Goal: Task Accomplishment & Management: Use online tool/utility

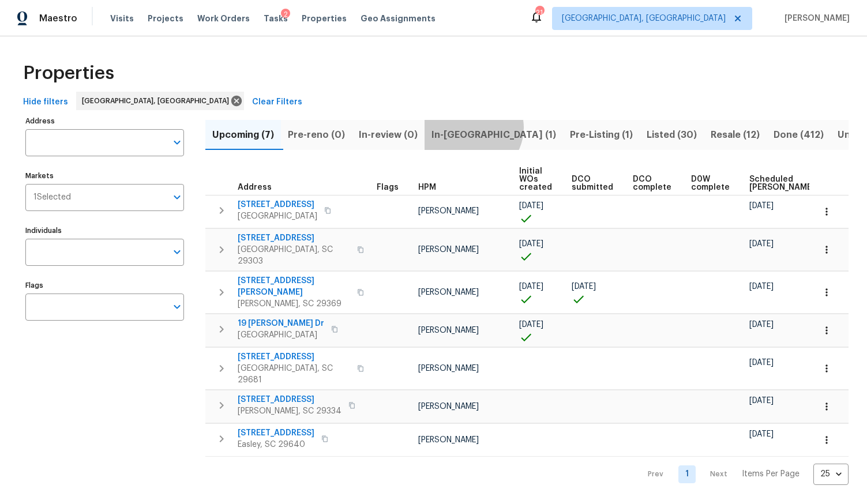
click at [476, 128] on span "In-reno (1)" at bounding box center [494, 135] width 125 height 16
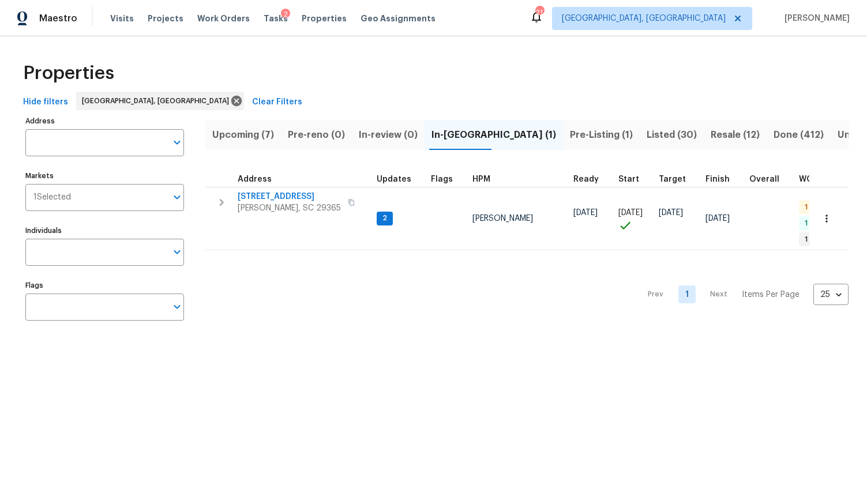
click at [647, 130] on span "Listed (30)" at bounding box center [672, 135] width 50 height 16
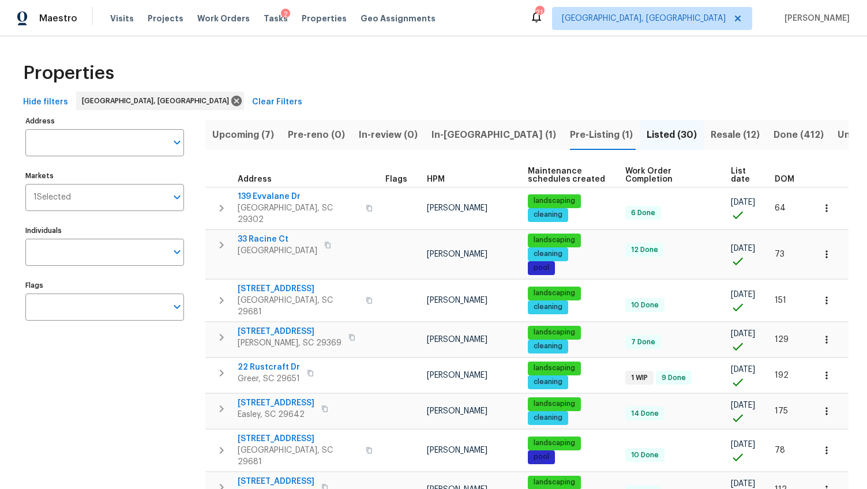
click at [775, 177] on span "DOM" at bounding box center [785, 179] width 20 height 8
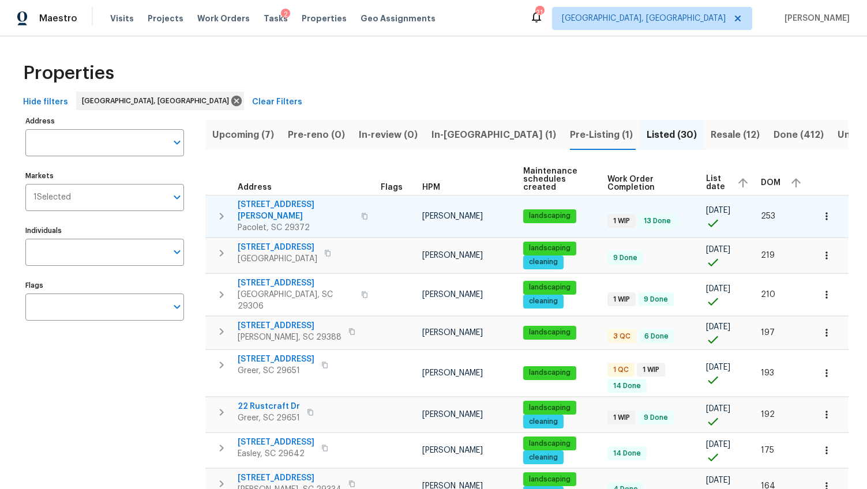
click at [252, 203] on span "224 Kailin Shea Ave" at bounding box center [296, 210] width 117 height 23
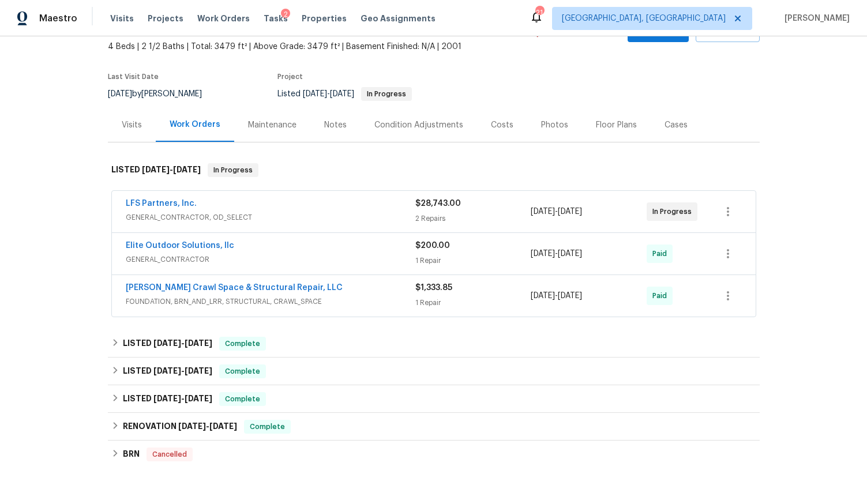
scroll to position [231, 0]
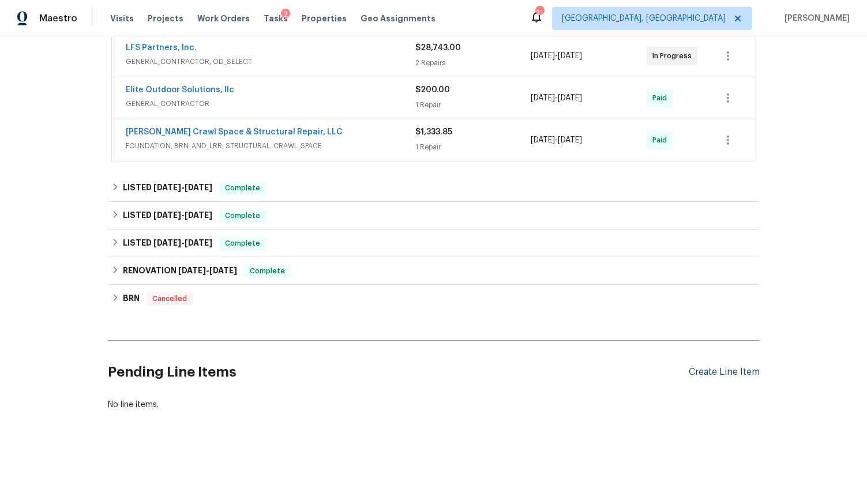
click at [728, 367] on div "Create Line Item" at bounding box center [724, 372] width 71 height 11
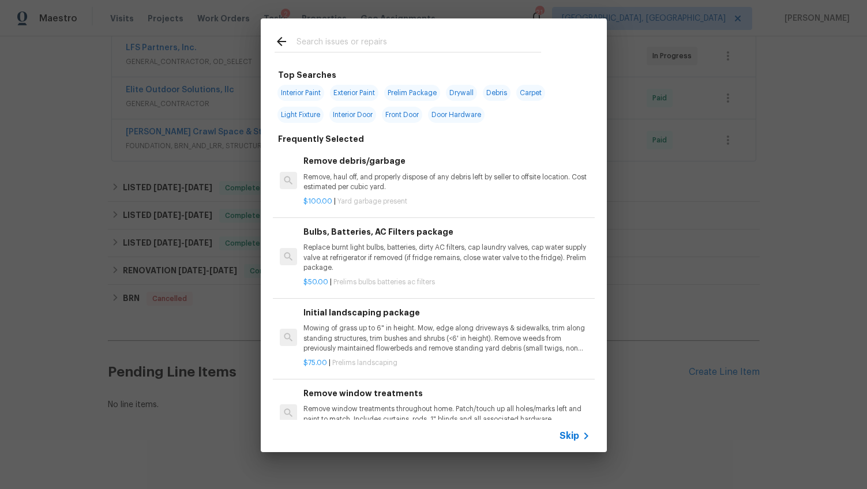
click at [306, 44] on input "text" at bounding box center [419, 43] width 245 height 17
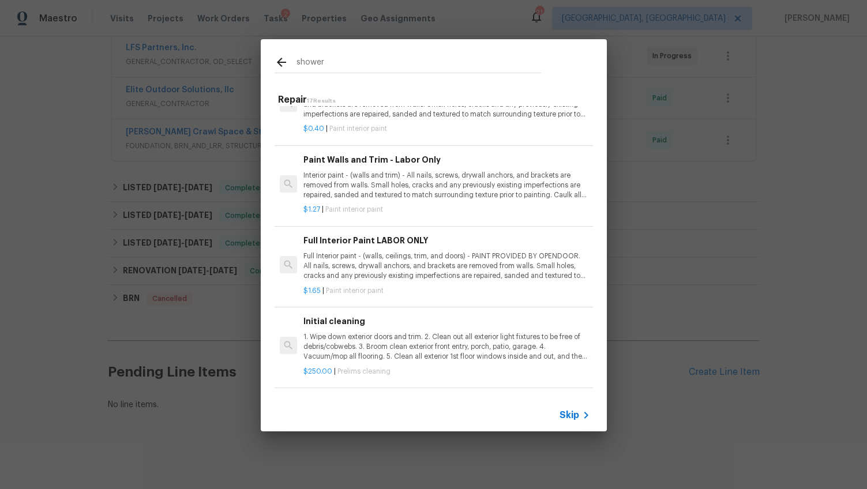
scroll to position [1026, 0]
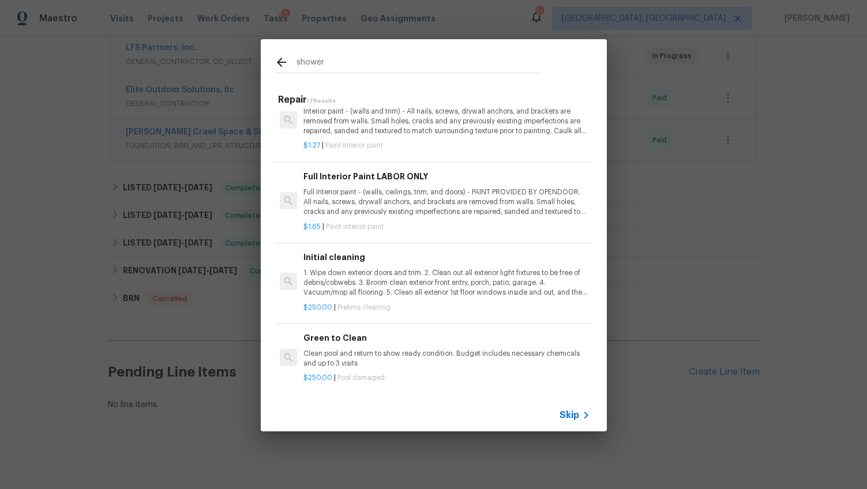
click at [325, 59] on input "shower" at bounding box center [419, 63] width 245 height 17
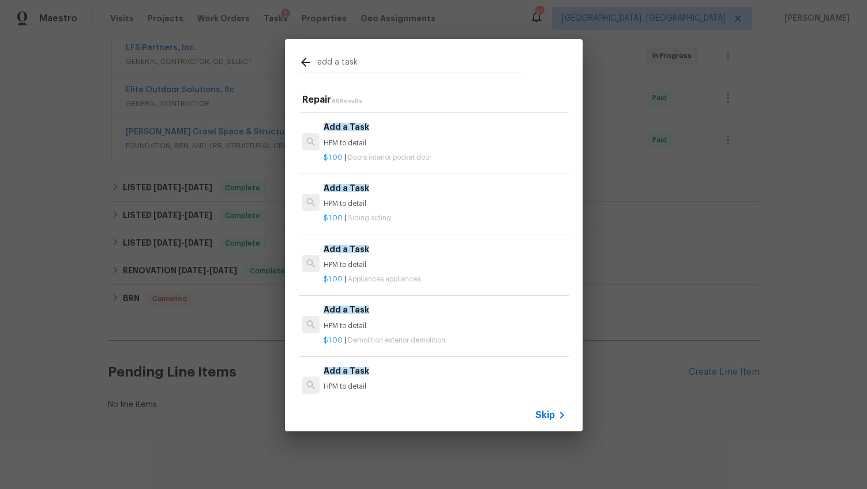
scroll to position [230, 0]
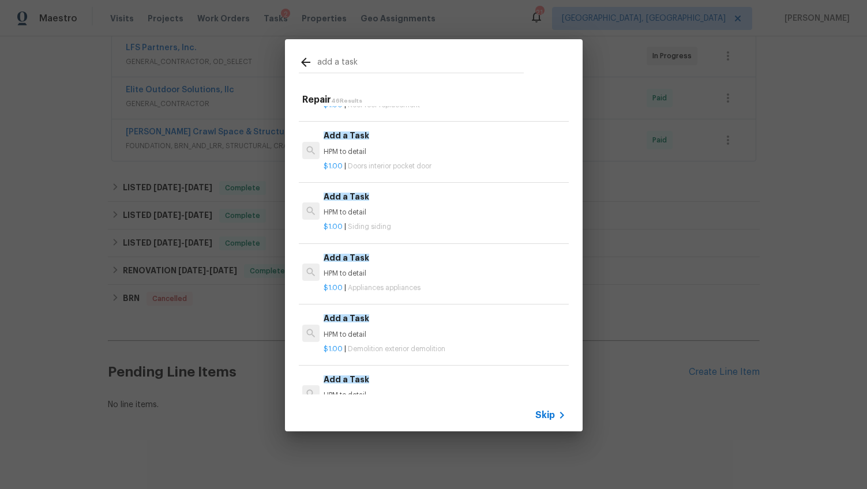
click at [369, 57] on input "add a task" at bounding box center [420, 63] width 207 height 17
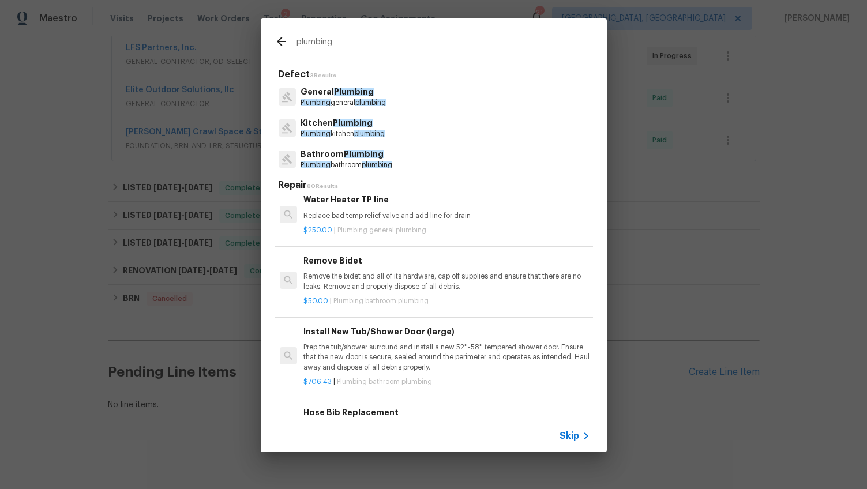
scroll to position [270, 0]
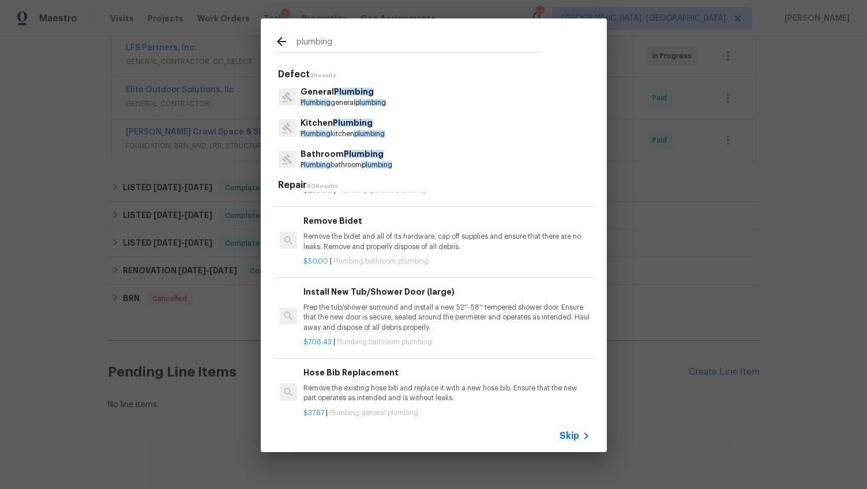
type input "plumbing"
click at [361, 107] on p "Plumbing general plumbing" at bounding box center [343, 103] width 85 height 10
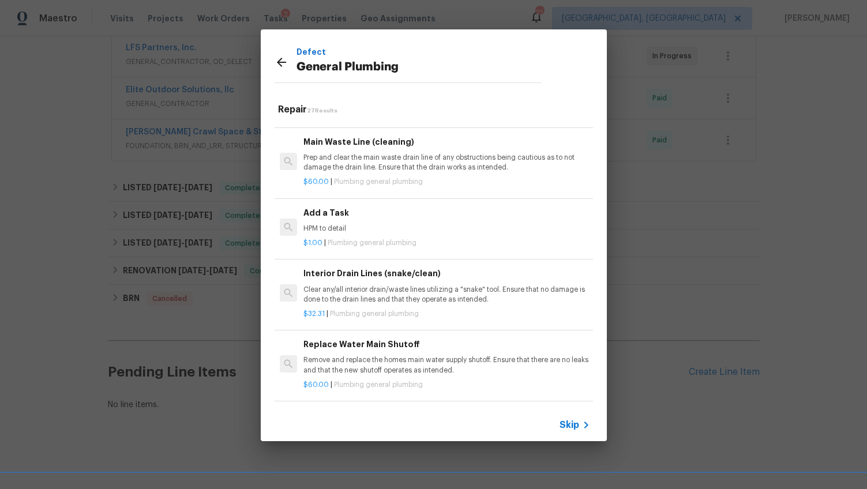
scroll to position [1242, 0]
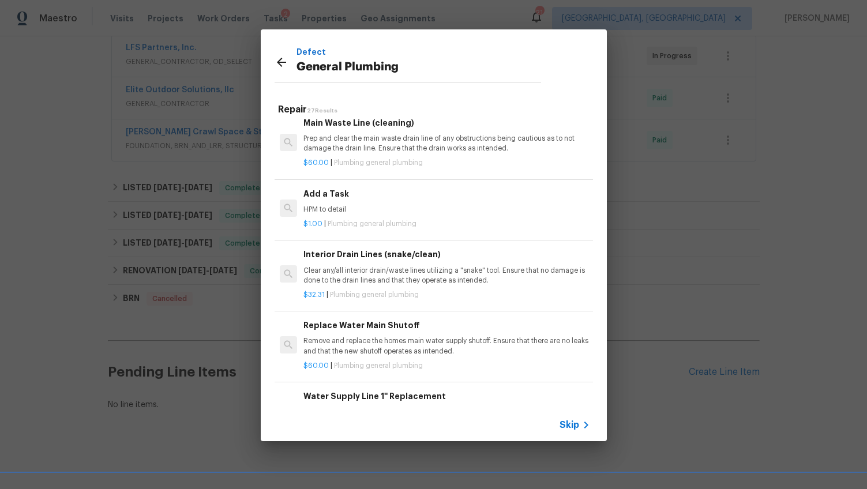
click at [327, 215] on p "HPM to detail" at bounding box center [446, 210] width 286 height 10
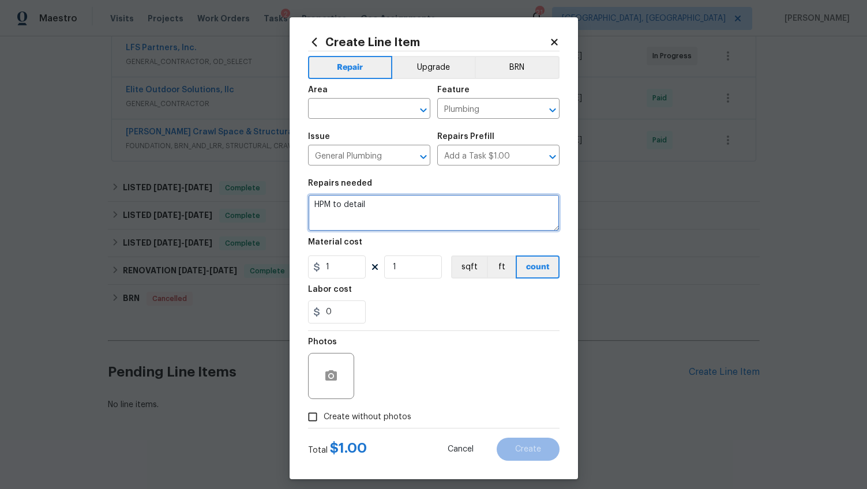
click at [374, 205] on textarea "HPM to detail" at bounding box center [434, 212] width 252 height 37
click at [418, 204] on textarea "Rebuild the primary shower. Custom shower size requiring new tile. Include tile…" at bounding box center [434, 212] width 252 height 37
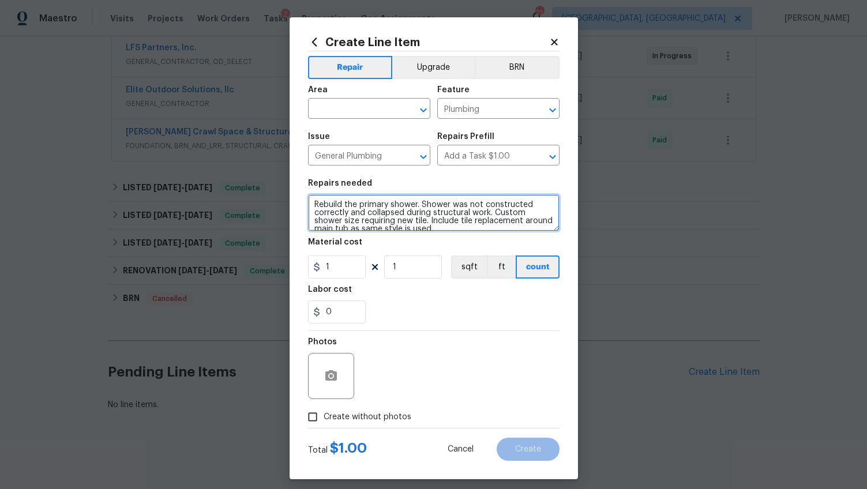
scroll to position [5, 0]
type textarea "Rebuild the primary shower. Shower was not constructed correctly and collapsed …"
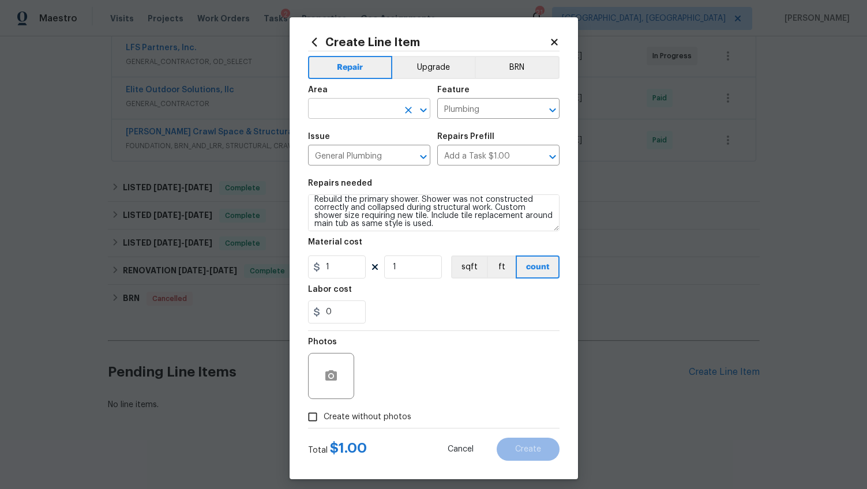
click at [349, 110] on input "text" at bounding box center [353, 110] width 90 height 18
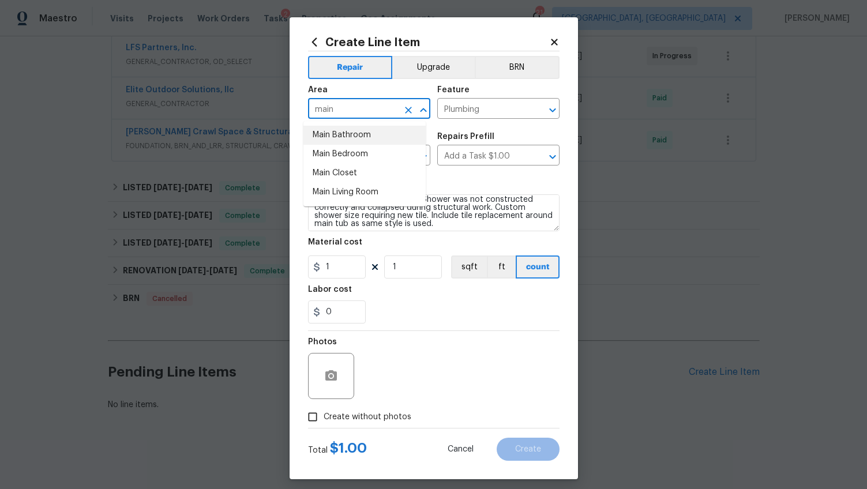
click at [371, 128] on li "Main Bathroom" at bounding box center [364, 135] width 122 height 19
type input "Main Bathroom"
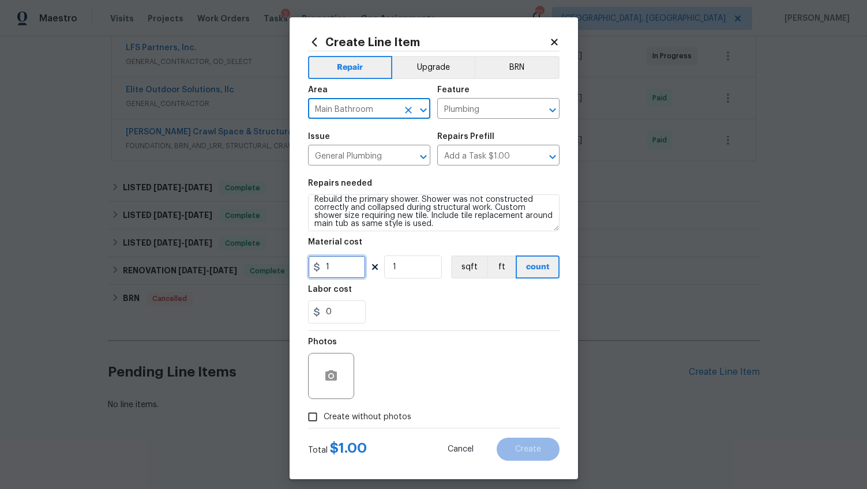
click at [343, 263] on input "1" at bounding box center [337, 267] width 58 height 23
type input "7650"
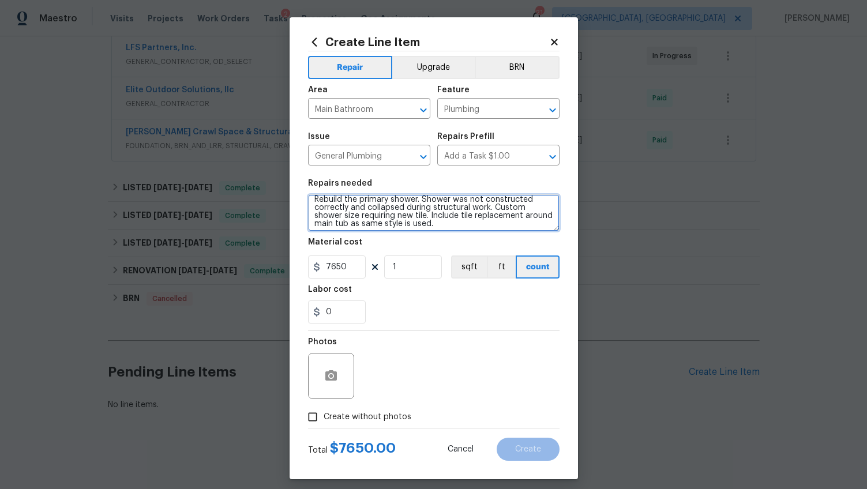
click at [469, 227] on textarea "Rebuild the primary shower. Shower was not constructed correctly and collapsed …" at bounding box center [434, 212] width 252 height 37
type textarea "Rebuild the primary shower. Shower was not constructed correctly and collapsed …"
click at [359, 415] on span "Create without photos" at bounding box center [368, 417] width 88 height 12
click at [324, 415] on input "Create without photos" at bounding box center [313, 417] width 22 height 22
checkbox input "true"
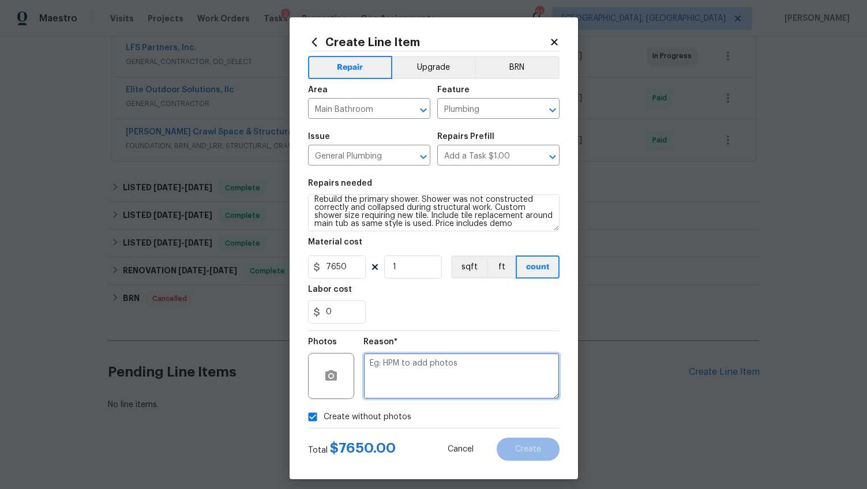
click at [400, 381] on textarea at bounding box center [461, 376] width 196 height 46
type textarea "wa"
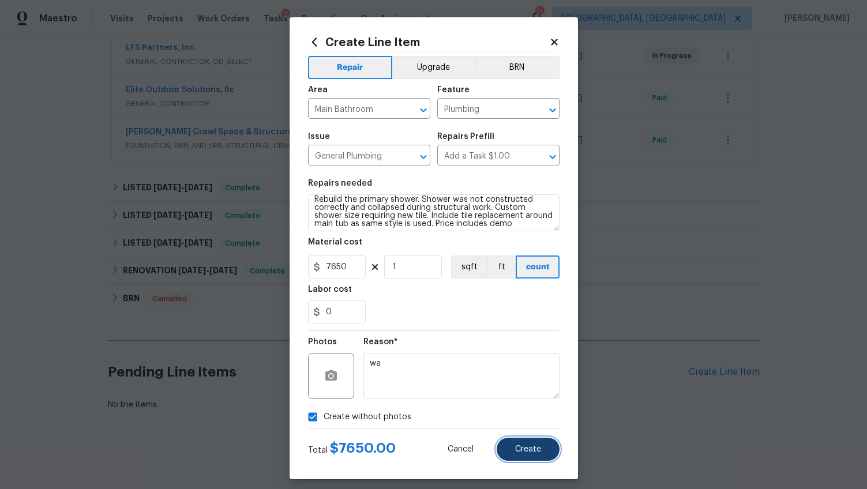
click at [515, 448] on span "Create" at bounding box center [528, 449] width 26 height 9
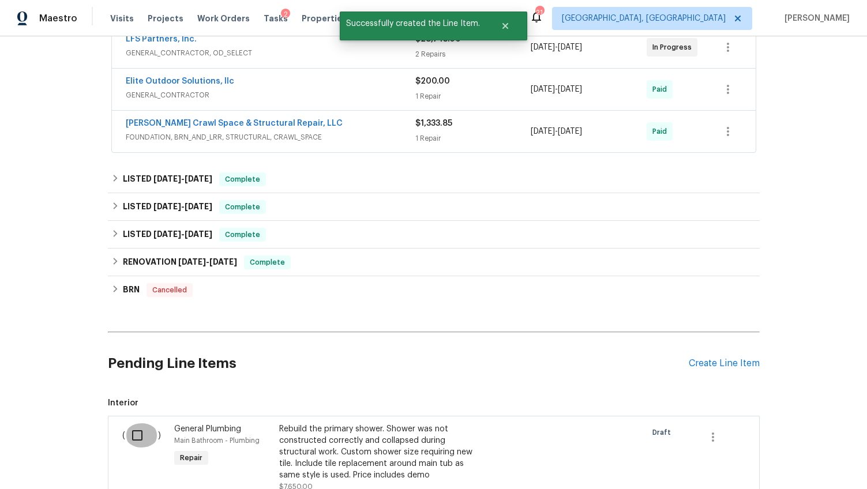
click at [137, 437] on input "checkbox" at bounding box center [141, 435] width 33 height 24
checkbox input "true"
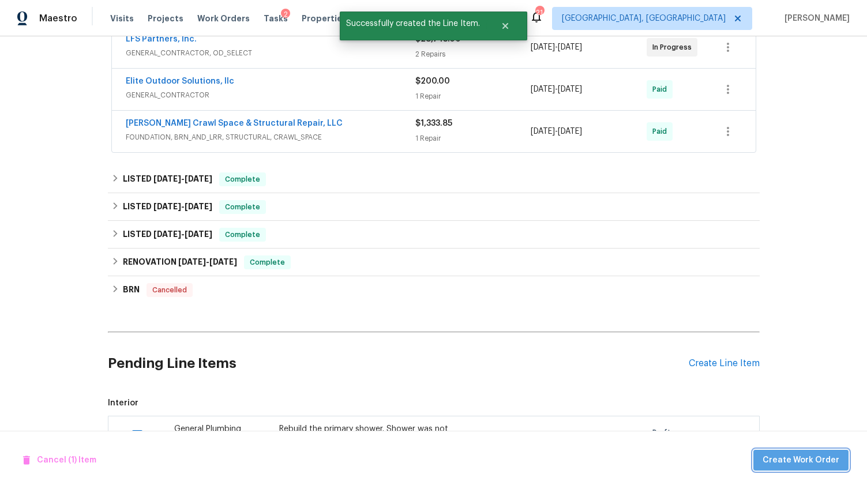
click at [808, 464] on span "Create Work Order" at bounding box center [801, 460] width 77 height 14
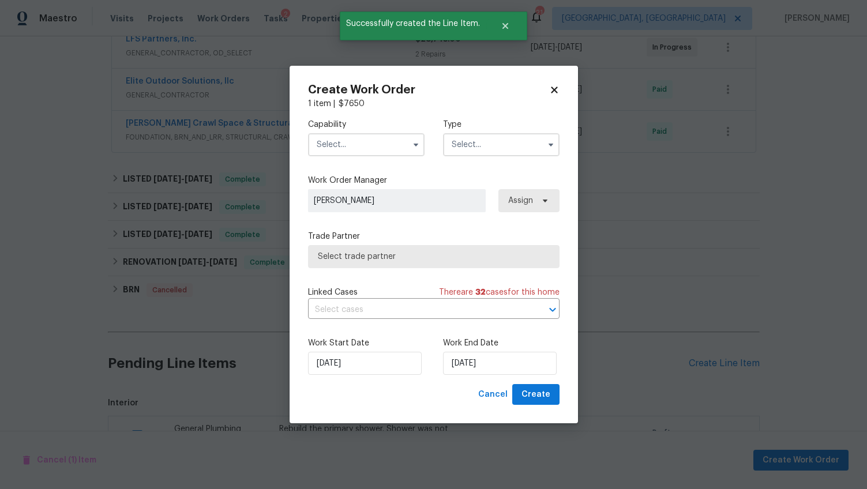
click at [342, 139] on input "text" at bounding box center [366, 144] width 117 height 23
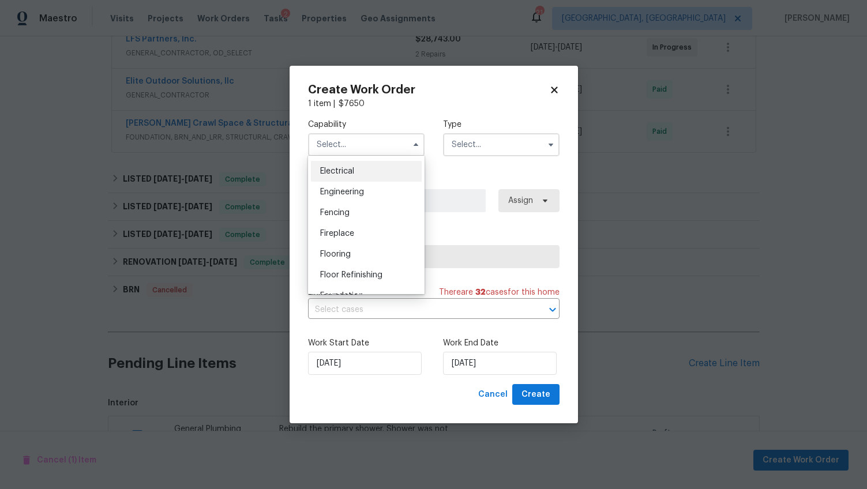
scroll to position [506, 0]
click at [377, 219] on span "General Contractor" at bounding box center [357, 215] width 74 height 8
type input "General Contractor"
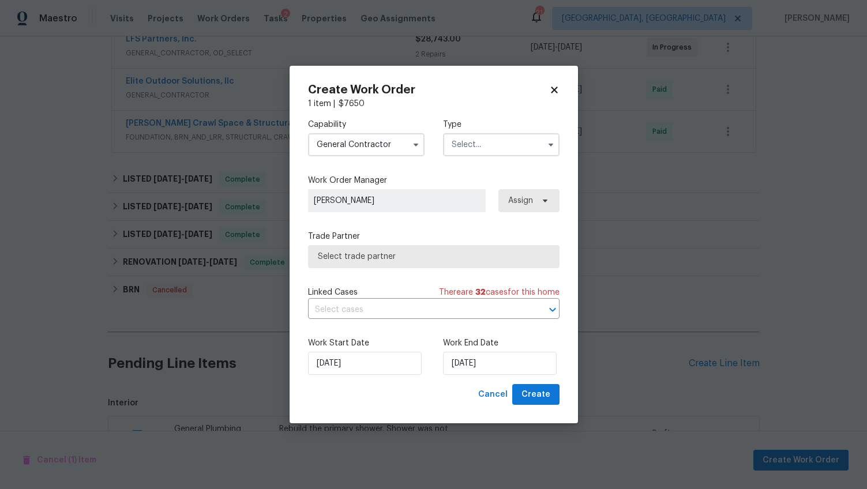
click at [488, 137] on input "text" at bounding box center [501, 144] width 117 height 23
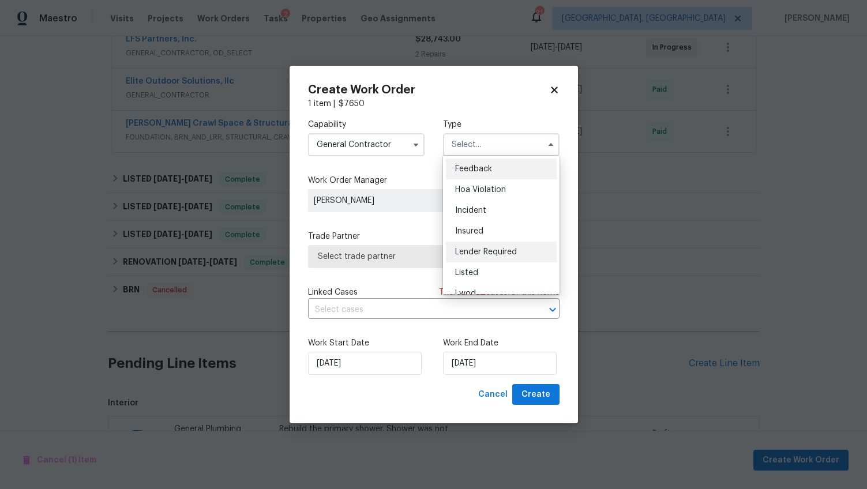
scroll to position [24, 0]
click at [487, 249] on div "Listed" at bounding box center [501, 249] width 111 height 21
type input "Listed"
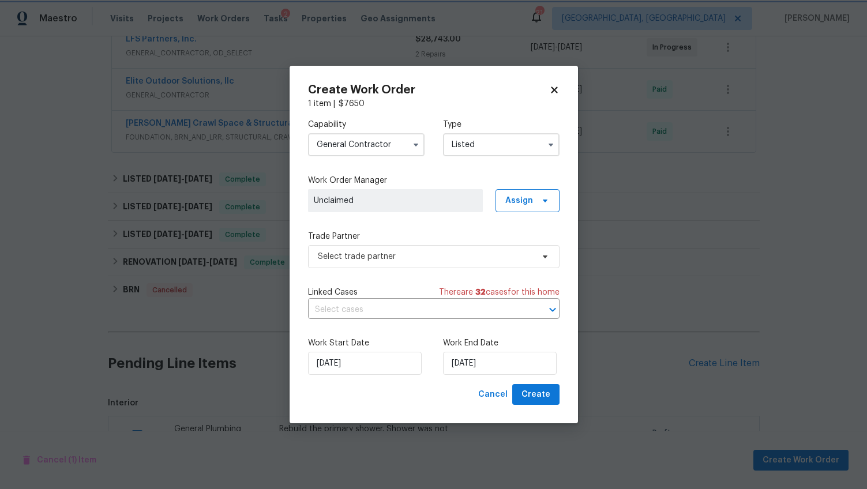
scroll to position [0, 0]
click at [539, 194] on span "Assign" at bounding box center [528, 200] width 64 height 23
click at [523, 248] on div "Assign to me" at bounding box center [529, 249] width 50 height 12
click at [407, 256] on span "Select trade partner" at bounding box center [425, 257] width 215 height 12
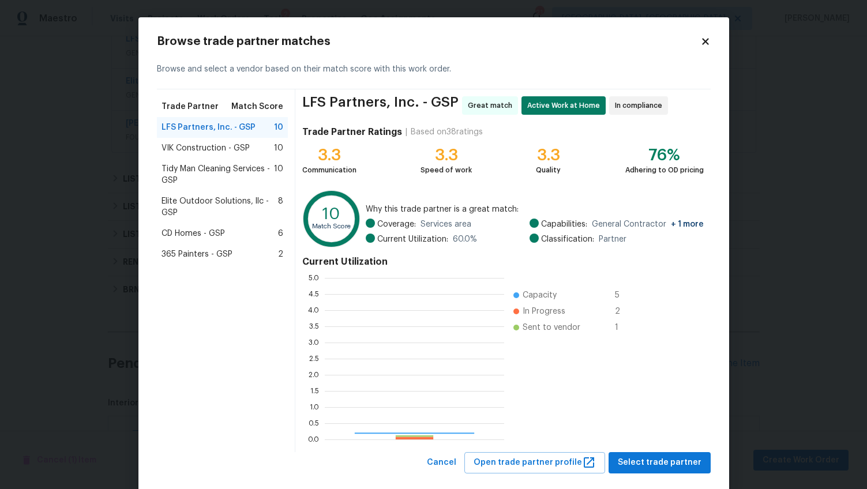
scroll to position [153, 171]
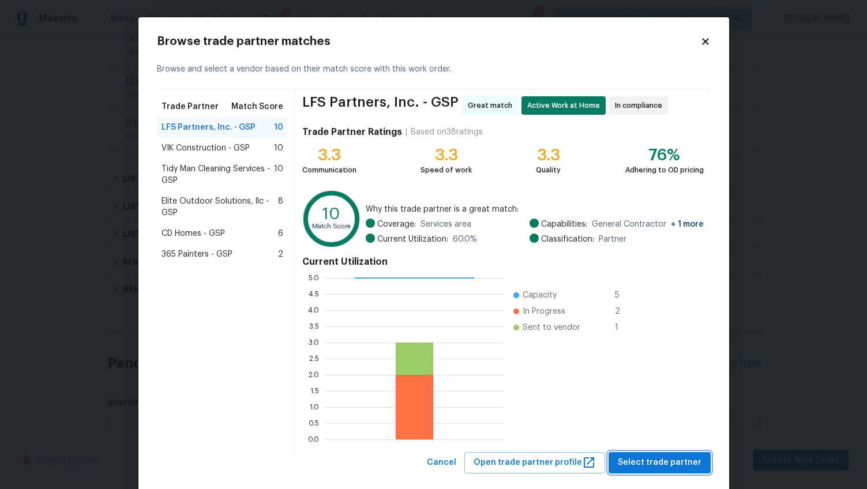
click at [630, 463] on span "Select trade partner" at bounding box center [660, 463] width 84 height 14
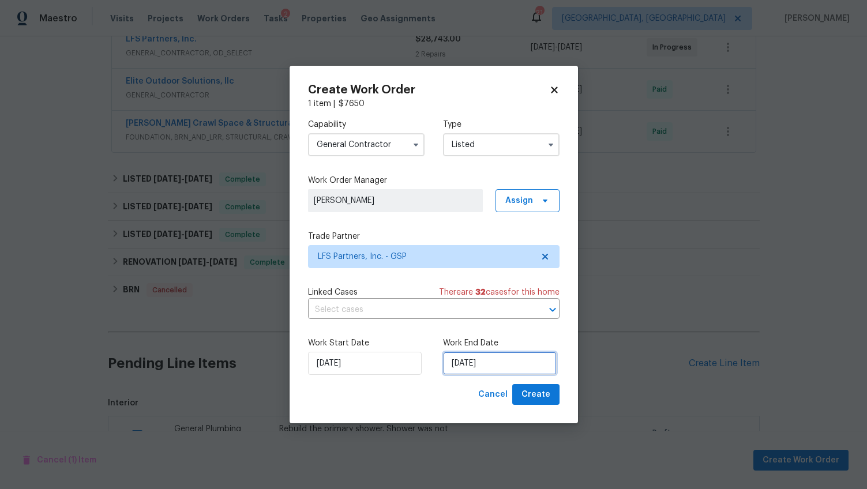
click at [459, 364] on input "[DATE]" at bounding box center [500, 363] width 114 height 23
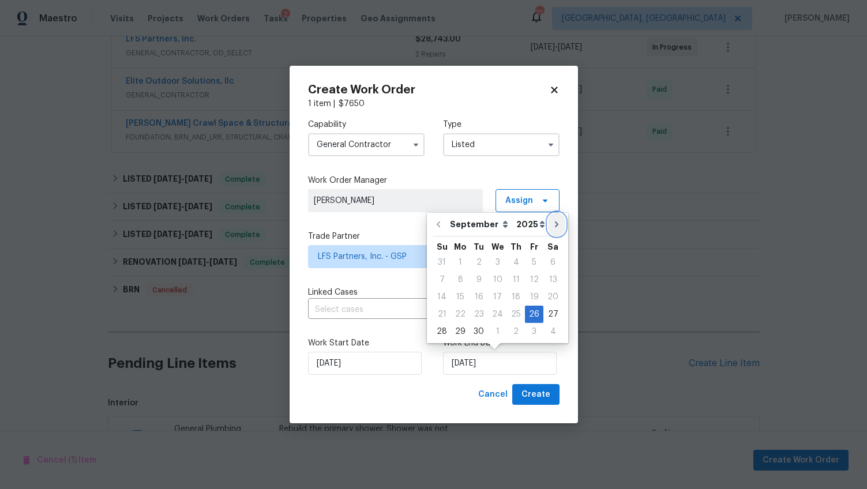
click at [552, 226] on icon "Go to next month" at bounding box center [556, 224] width 9 height 9
type input "[DATE]"
select select "9"
click at [531, 279] on div "10" at bounding box center [534, 280] width 19 height 16
type input "[DATE]"
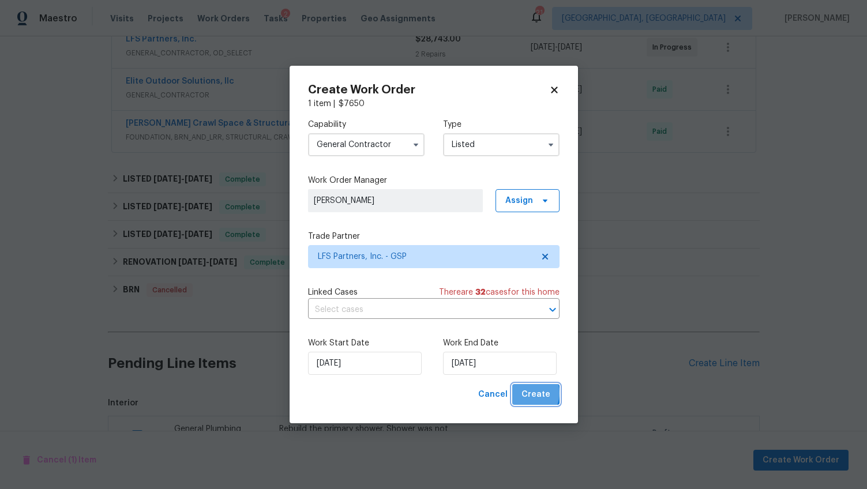
click at [529, 393] on span "Create" at bounding box center [536, 395] width 29 height 14
checkbox input "false"
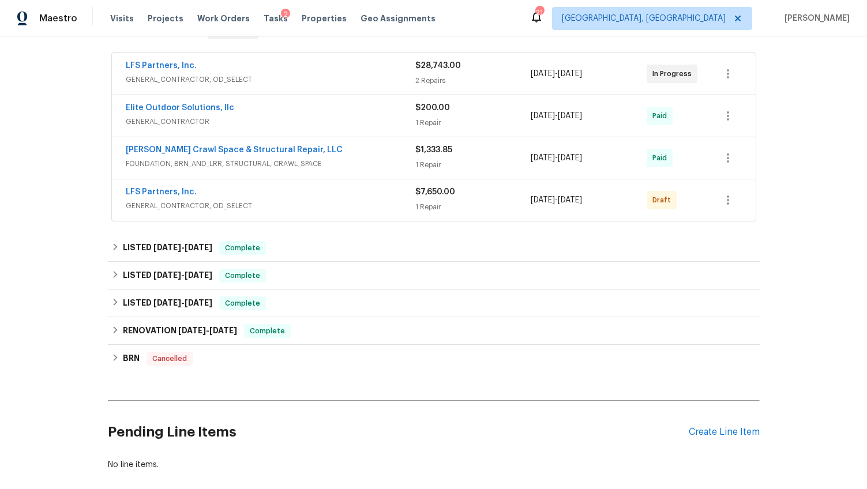
scroll to position [231, 0]
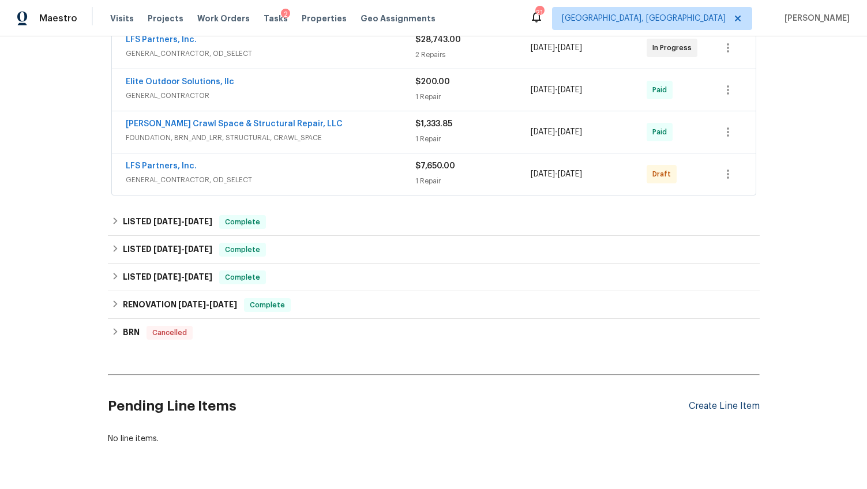
click at [724, 408] on div "Create Line Item" at bounding box center [724, 406] width 71 height 11
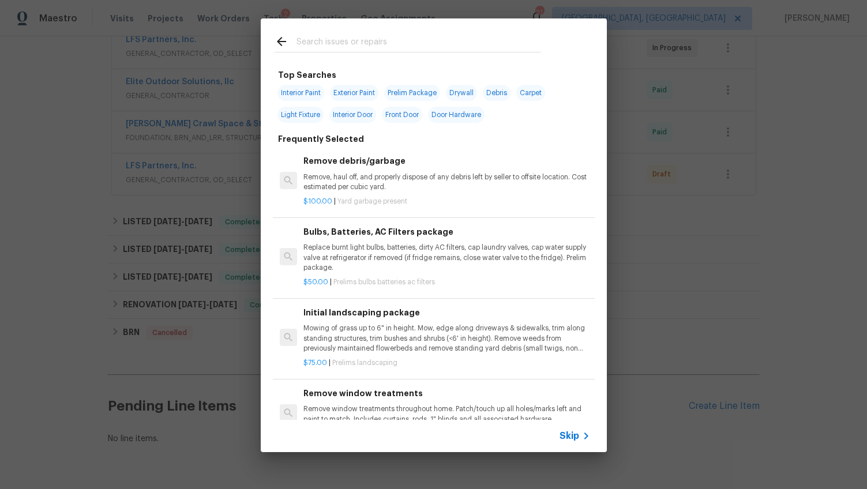
click at [348, 48] on input "text" at bounding box center [419, 43] width 245 height 17
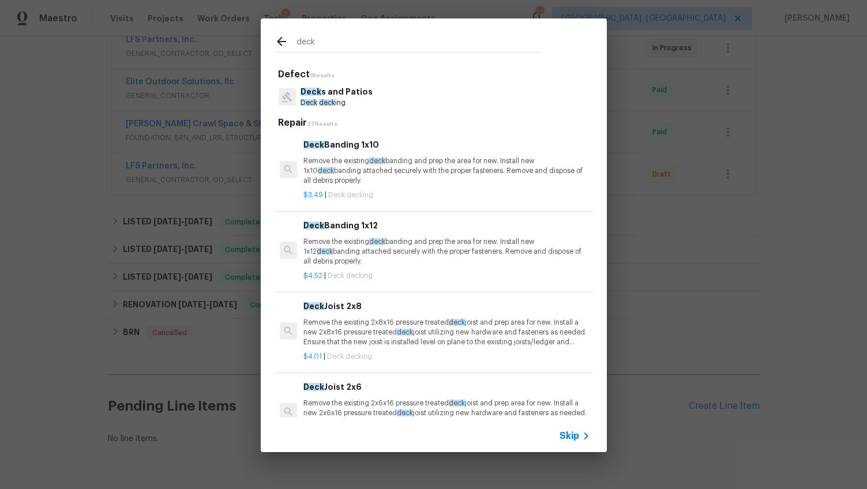
type input "deck"
click at [354, 97] on p "Deck s and Patios" at bounding box center [337, 92] width 72 height 12
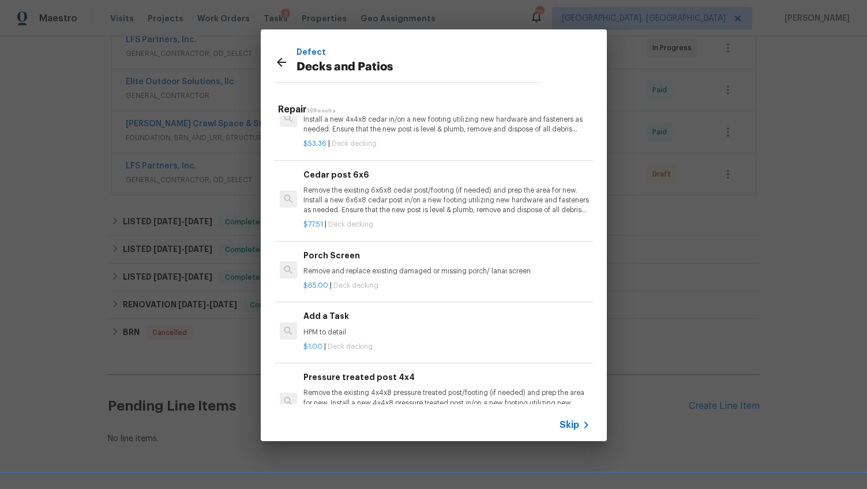
scroll to position [1116, 0]
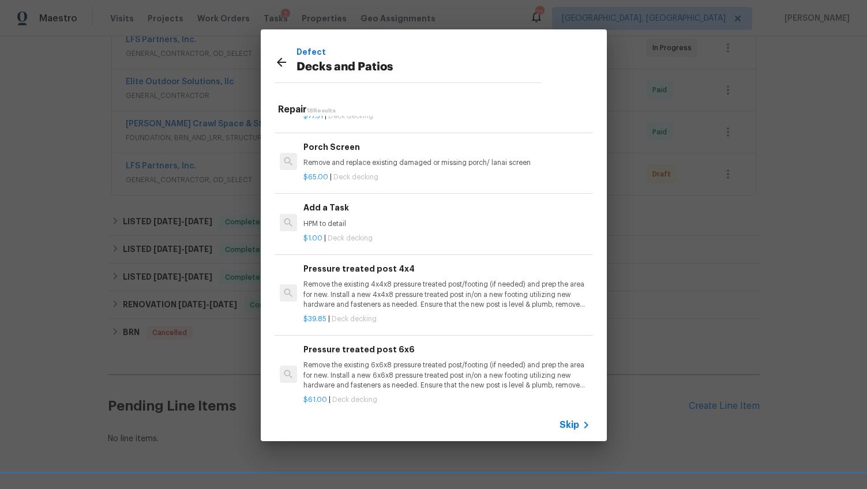
click at [347, 217] on div "Add a Task HPM to detail" at bounding box center [446, 215] width 286 height 28
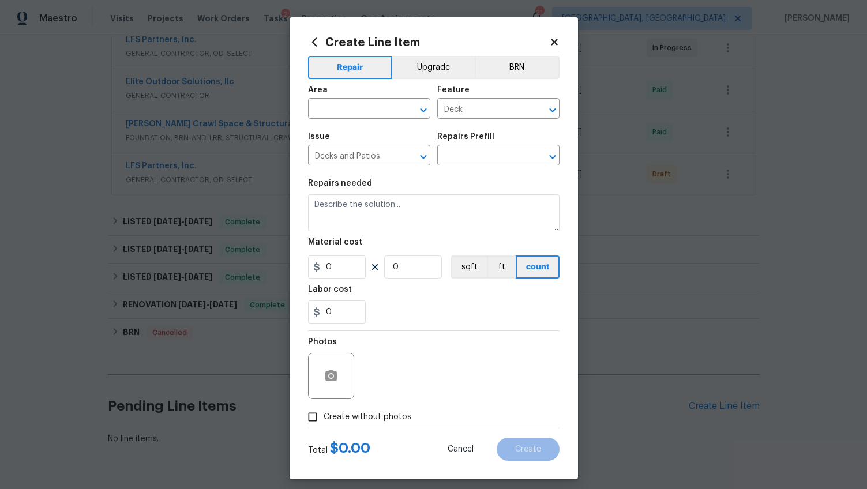
type textarea "HPM to detail"
type input "1"
type input "Add a Task $1.00"
type input "1"
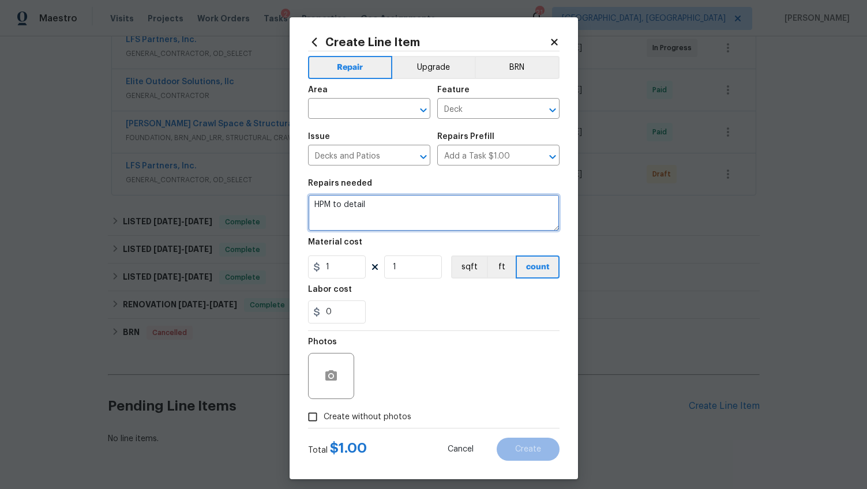
click at [350, 209] on textarea "HPM to detail" at bounding box center [434, 212] width 252 height 37
type textarea "Demolish uncovered portion of deck in backyard. Rebuild steps down to land near…"
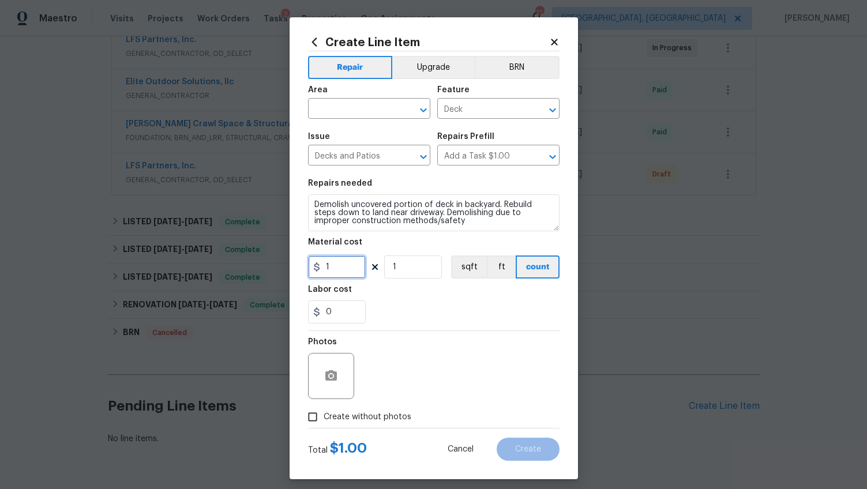
click at [359, 269] on input "1" at bounding box center [337, 267] width 58 height 23
type input "8585"
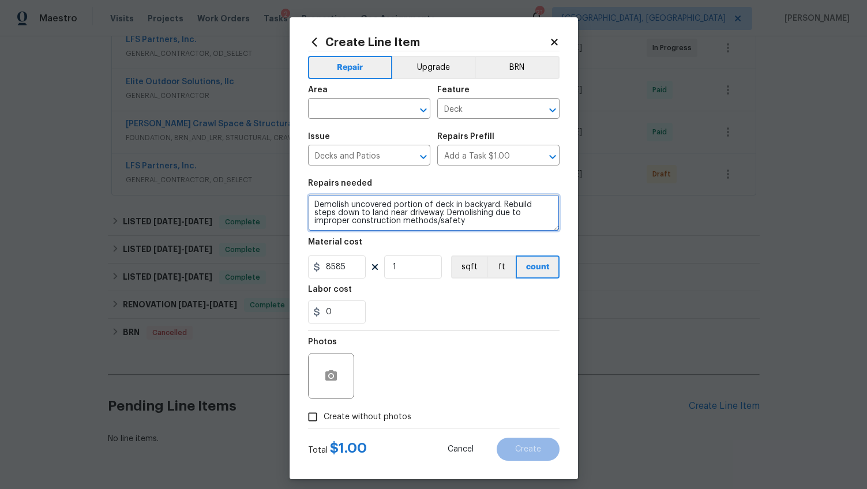
click at [515, 223] on textarea "Demolish uncovered portion of deck in backyard. Rebuild steps down to land near…" at bounding box center [434, 212] width 252 height 37
type textarea "Demolish uncovered portion of deck in backyard. Rebuild steps down to land near…"
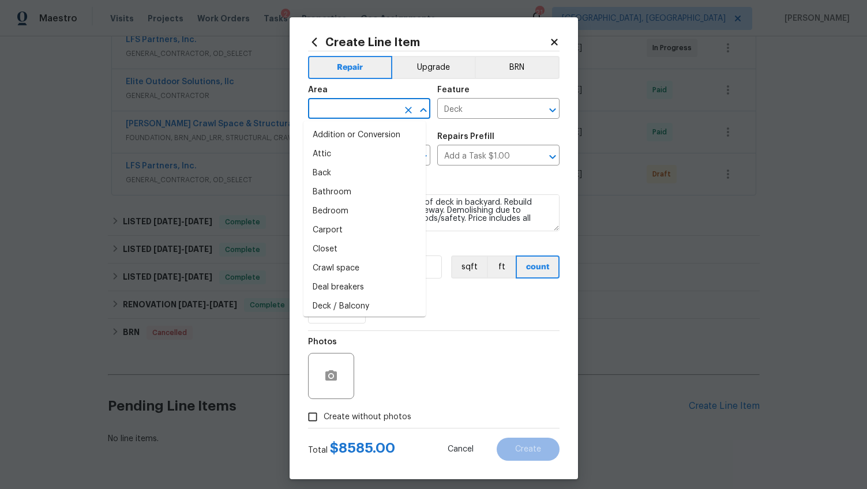
click at [364, 110] on input "text" at bounding box center [353, 110] width 90 height 18
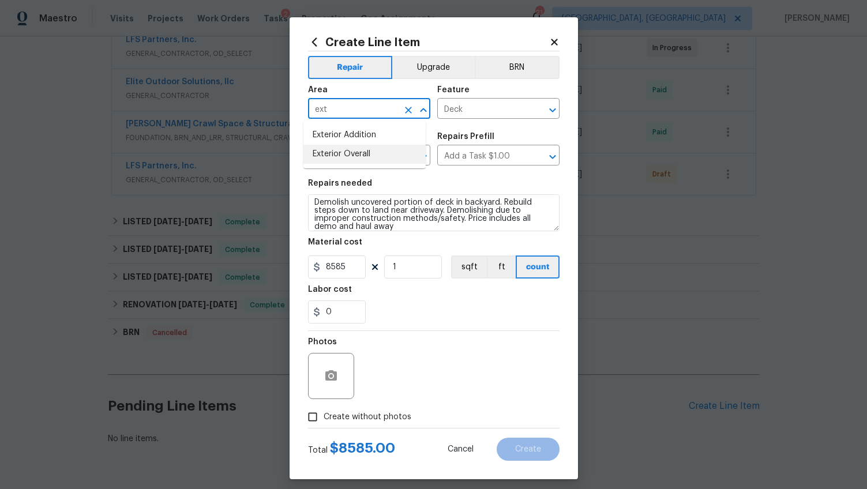
click at [372, 153] on li "Exterior Overall" at bounding box center [364, 154] width 122 height 19
type input "Exterior Overall"
drag, startPoint x: 376, startPoint y: 415, endPoint x: 380, endPoint y: 407, distance: 9.3
click at [376, 415] on span "Create without photos" at bounding box center [368, 417] width 88 height 12
click at [324, 415] on input "Create without photos" at bounding box center [313, 417] width 22 height 22
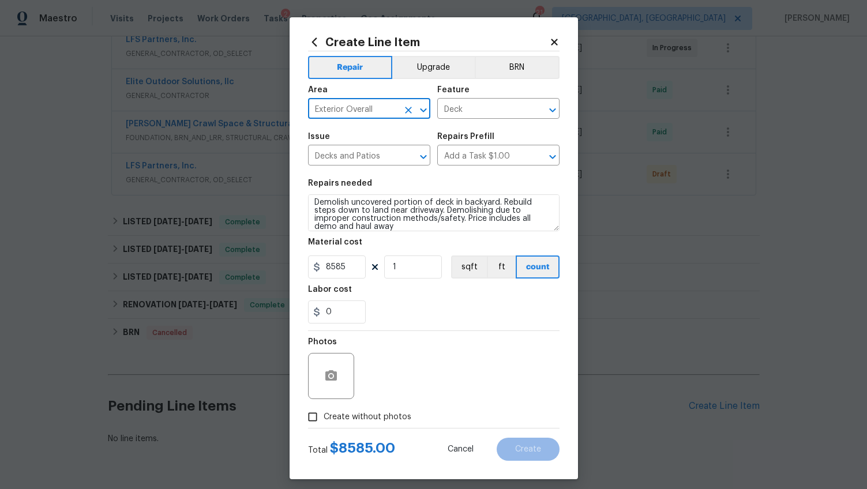
checkbox input "true"
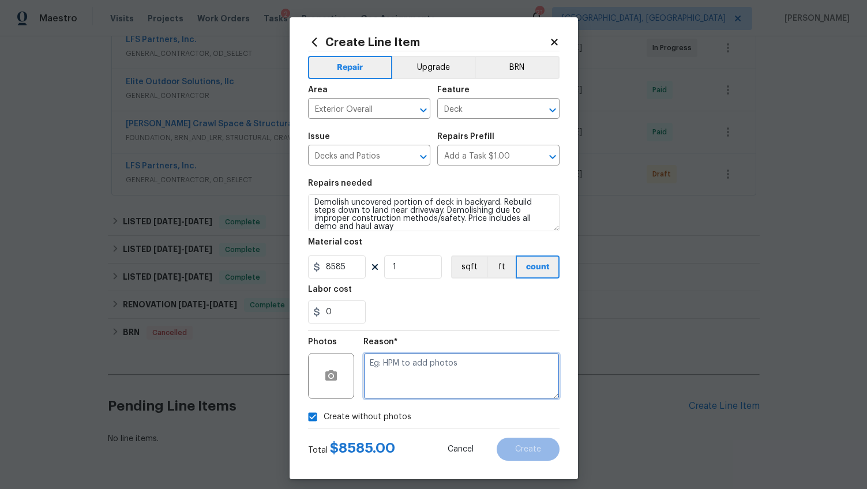
click at [393, 384] on textarea at bounding box center [461, 376] width 196 height 46
type textarea "wa"
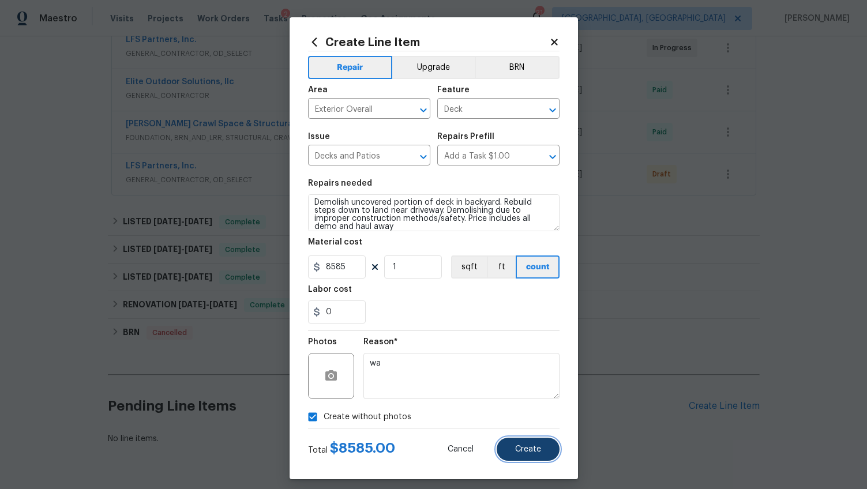
click at [515, 445] on span "Create" at bounding box center [528, 449] width 26 height 9
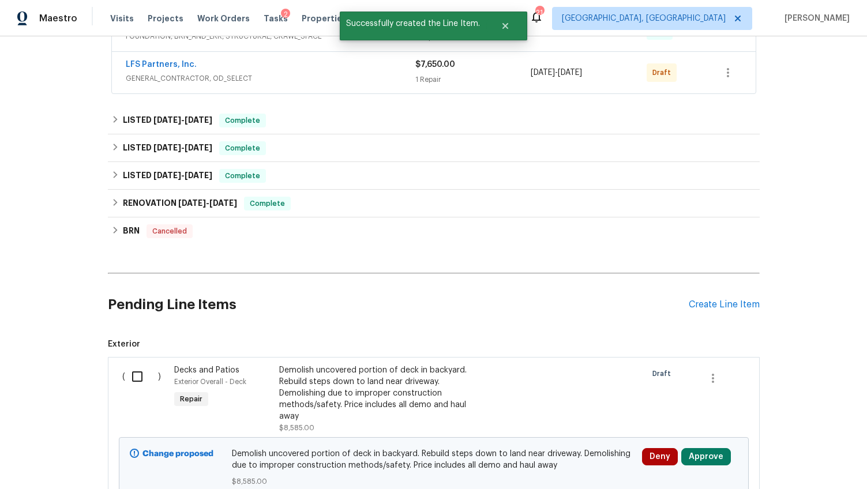
scroll to position [362, 0]
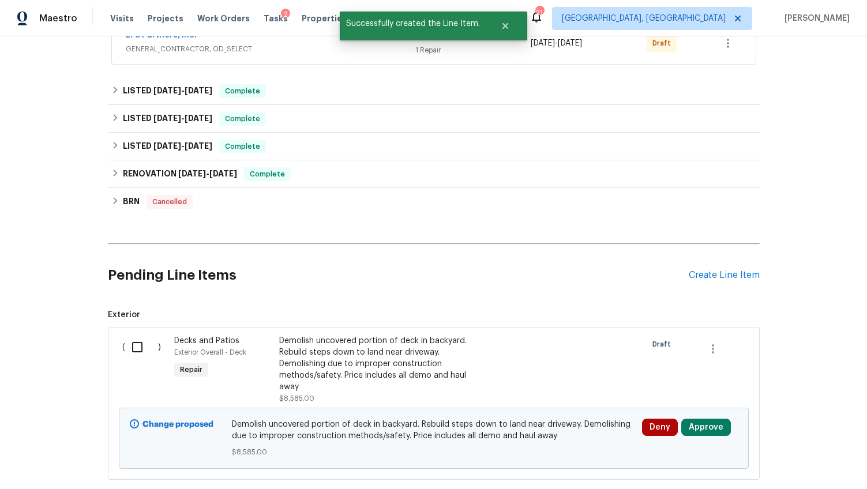
click at [140, 346] on input "checkbox" at bounding box center [141, 347] width 33 height 24
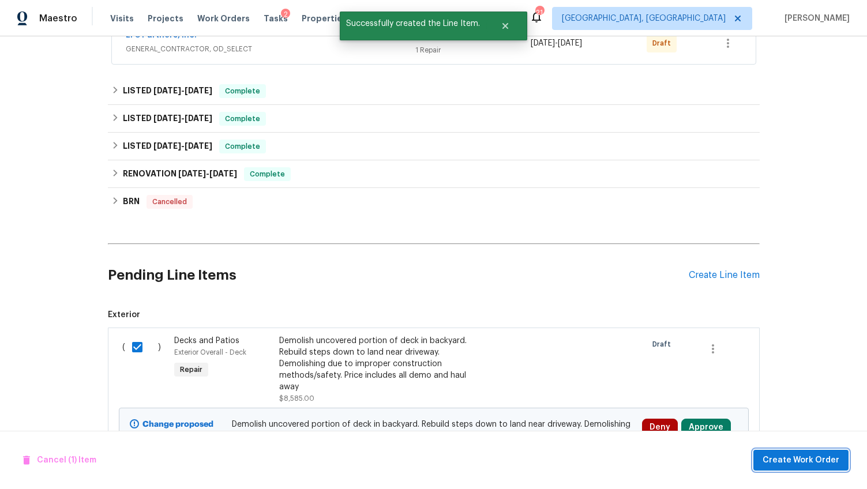
click at [796, 454] on span "Create Work Order" at bounding box center [801, 460] width 77 height 14
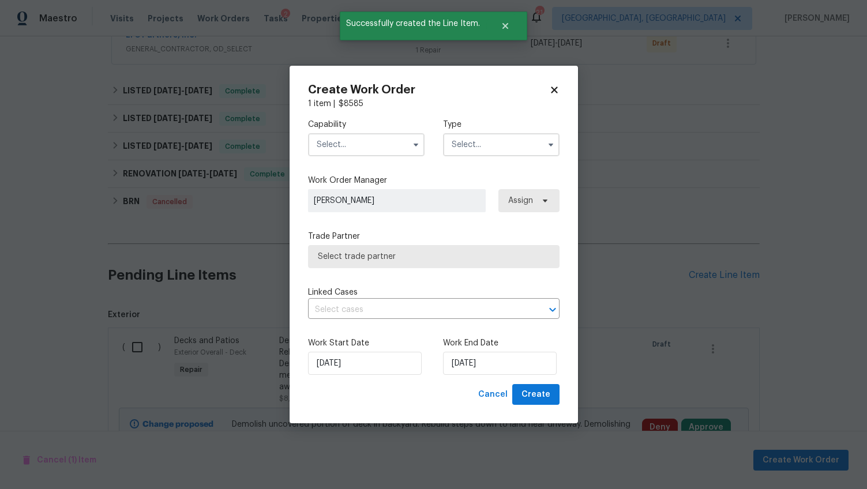
checkbox input "false"
click at [348, 144] on input "text" at bounding box center [366, 144] width 117 height 23
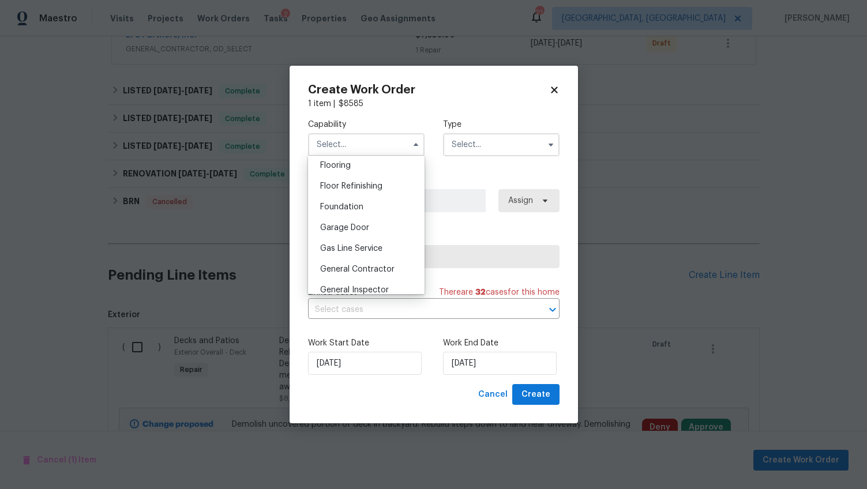
scroll to position [532, 0]
click at [376, 193] on span "General Contractor" at bounding box center [357, 189] width 74 height 8
type input "General Contractor"
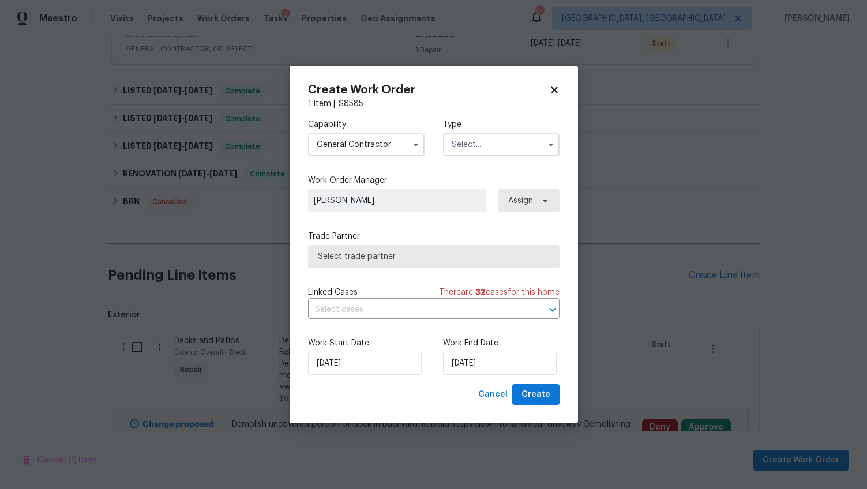
click at [475, 153] on input "text" at bounding box center [501, 144] width 117 height 23
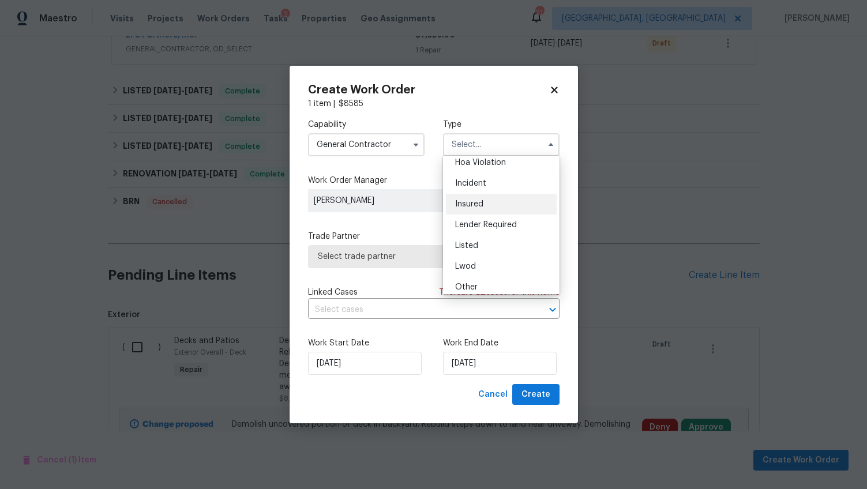
scroll to position [0, 0]
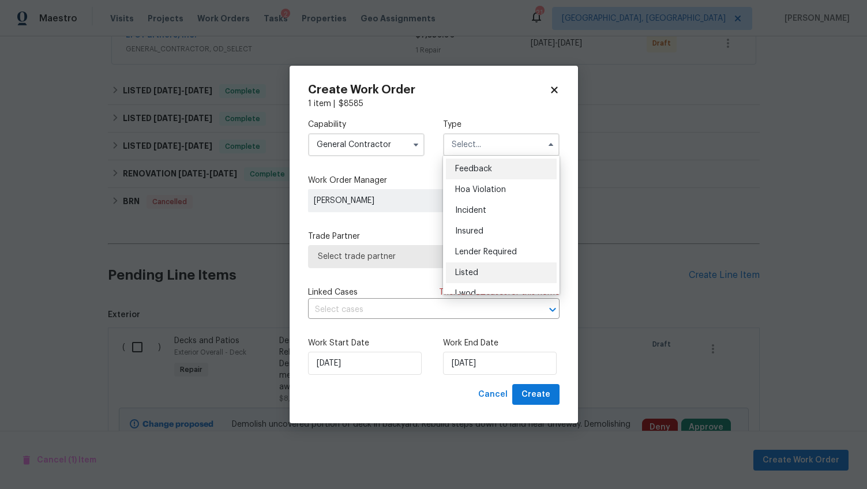
click at [485, 271] on div "Listed" at bounding box center [501, 273] width 111 height 21
type input "Listed"
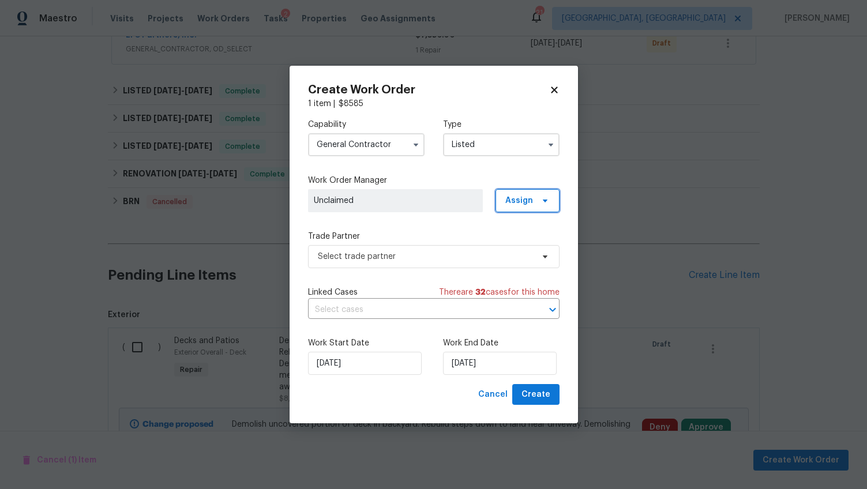
click at [541, 201] on icon at bounding box center [545, 200] width 9 height 9
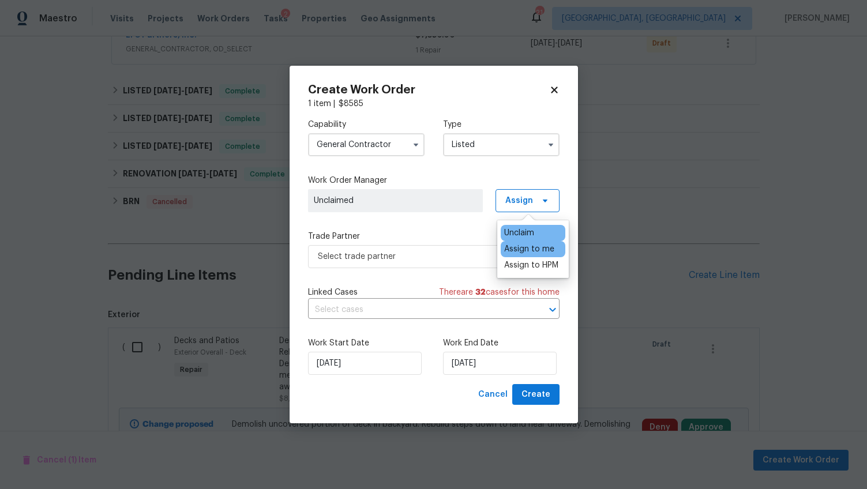
click at [523, 246] on div "Assign to me" at bounding box center [529, 249] width 50 height 12
click at [438, 257] on span "Select trade partner" at bounding box center [425, 257] width 215 height 12
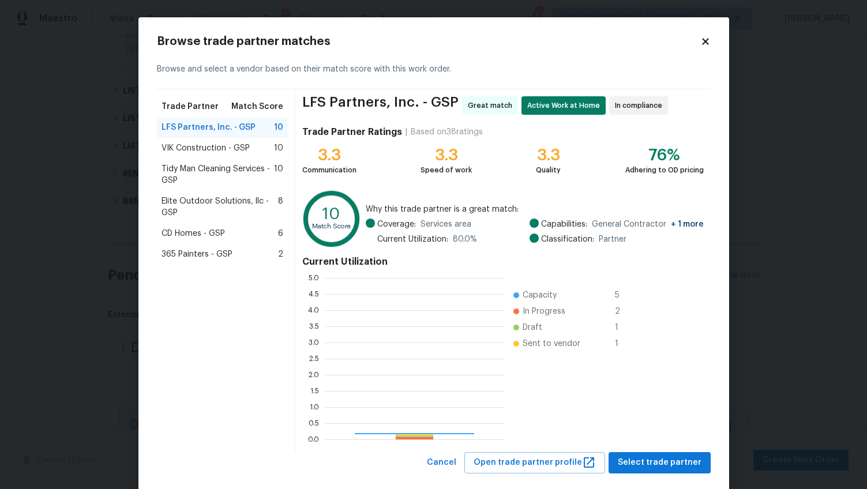
scroll to position [153, 171]
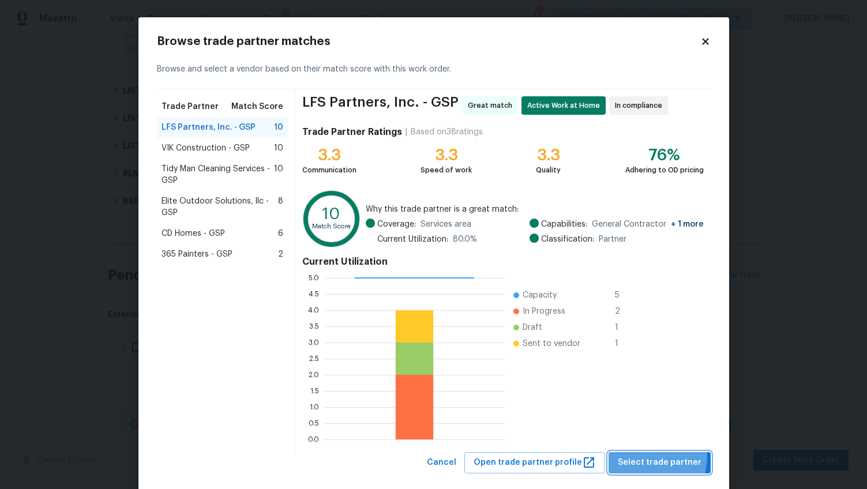
click at [638, 456] on span "Select trade partner" at bounding box center [660, 463] width 84 height 14
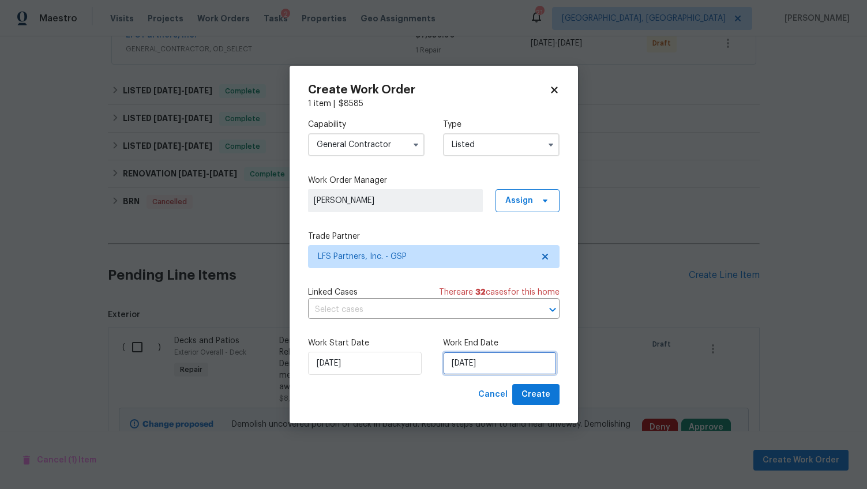
click at [468, 365] on input "[DATE]" at bounding box center [500, 363] width 114 height 23
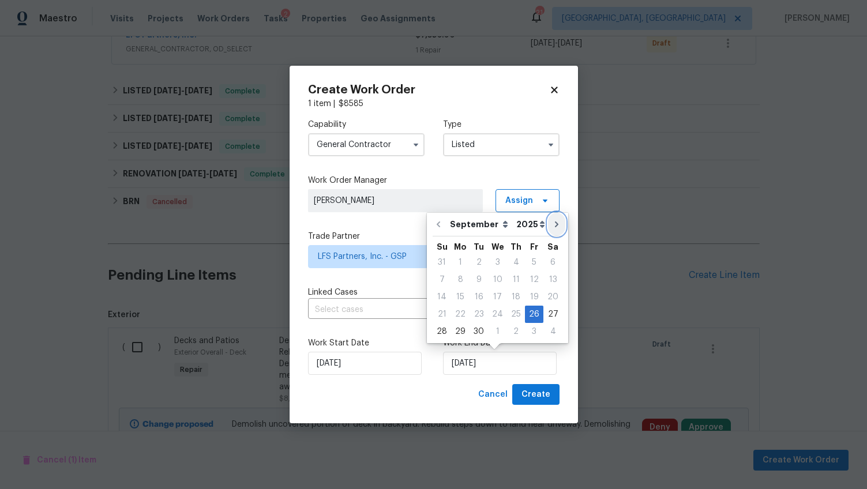
click at [551, 231] on button "Go to next month" at bounding box center [556, 224] width 17 height 23
type input "[DATE]"
select select "9"
click at [529, 271] on div "10" at bounding box center [534, 279] width 19 height 17
type input "[DATE]"
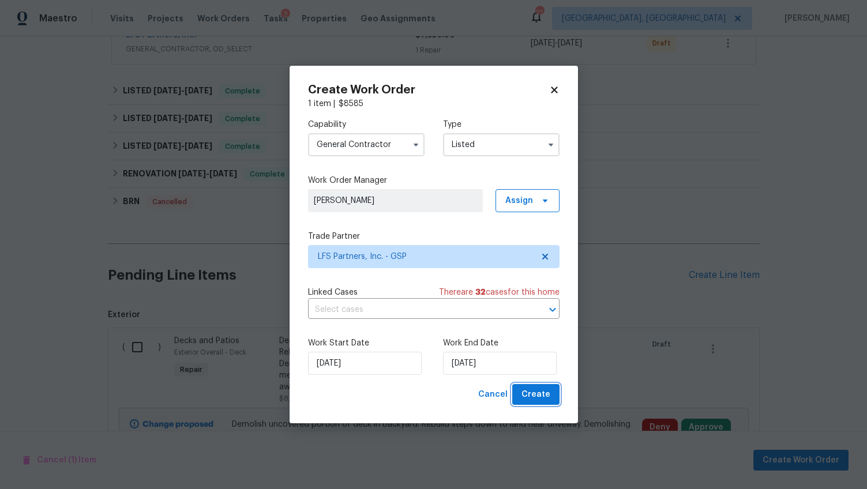
click at [544, 403] on button "Create" at bounding box center [535, 394] width 47 height 21
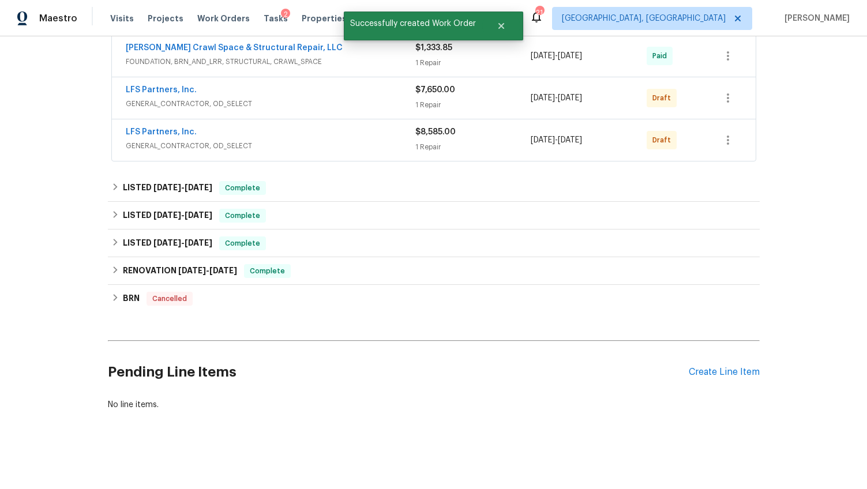
scroll to position [250, 0]
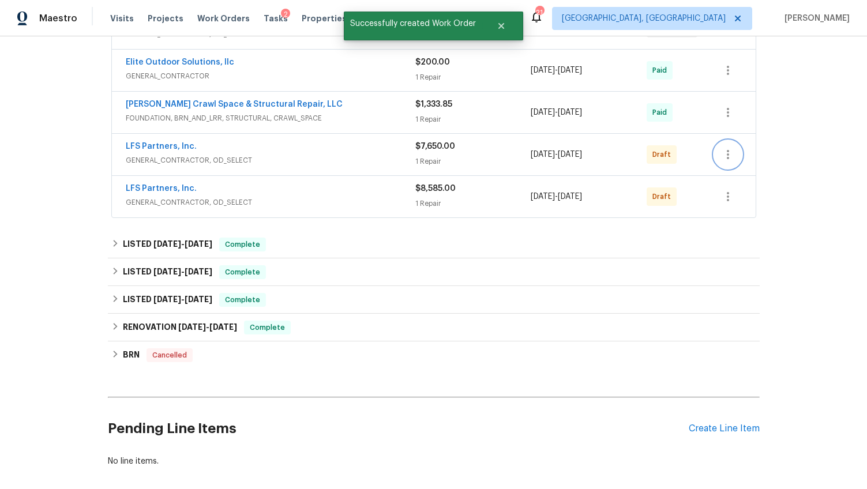
click at [725, 156] on icon "button" at bounding box center [728, 155] width 14 height 14
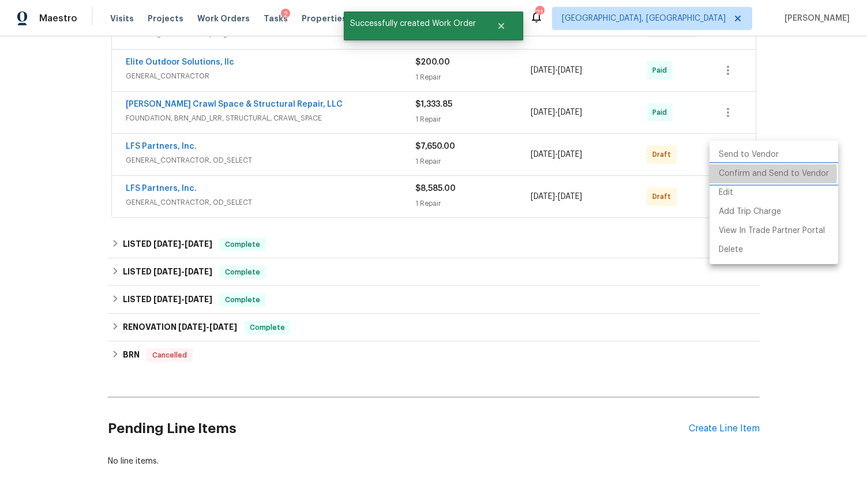
click at [754, 174] on li "Confirm and Send to Vendor" at bounding box center [774, 173] width 129 height 19
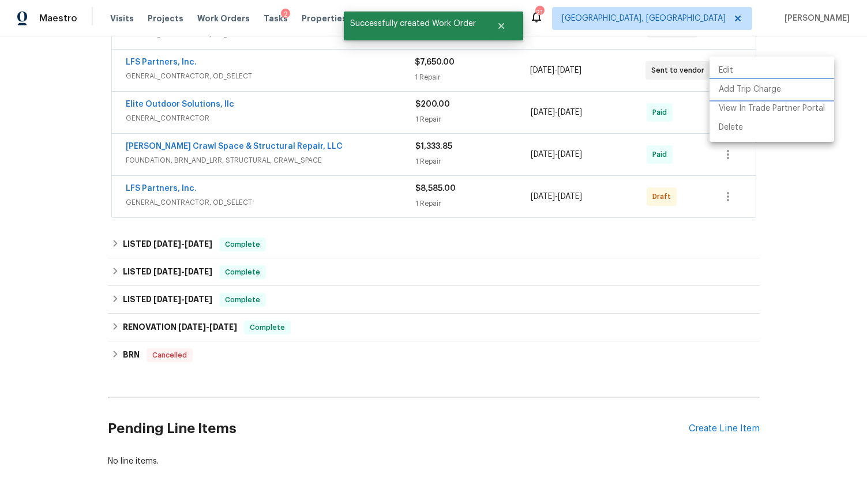
click at [788, 87] on li "Add Trip Charge" at bounding box center [772, 89] width 125 height 19
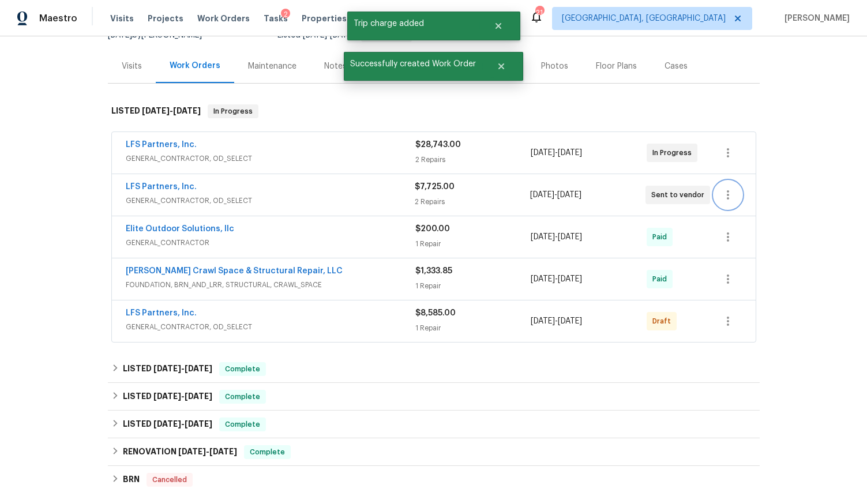
scroll to position [74, 0]
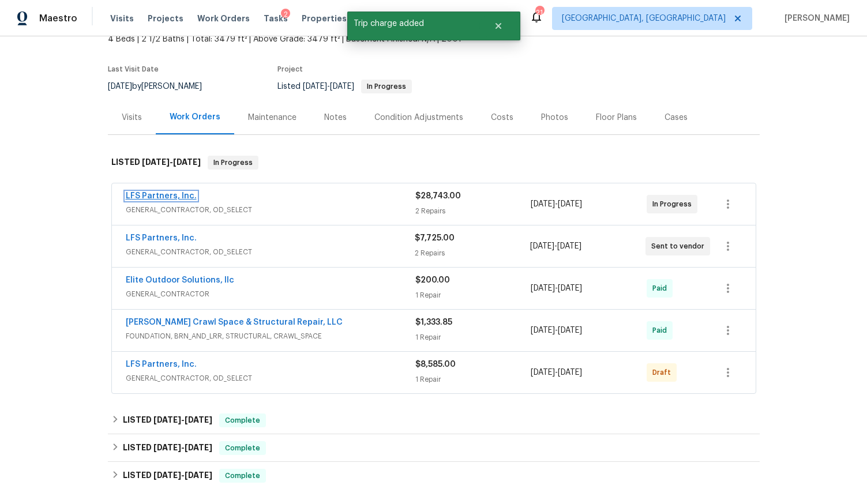
click at [185, 198] on link "LFS Partners, Inc." at bounding box center [161, 196] width 71 height 8
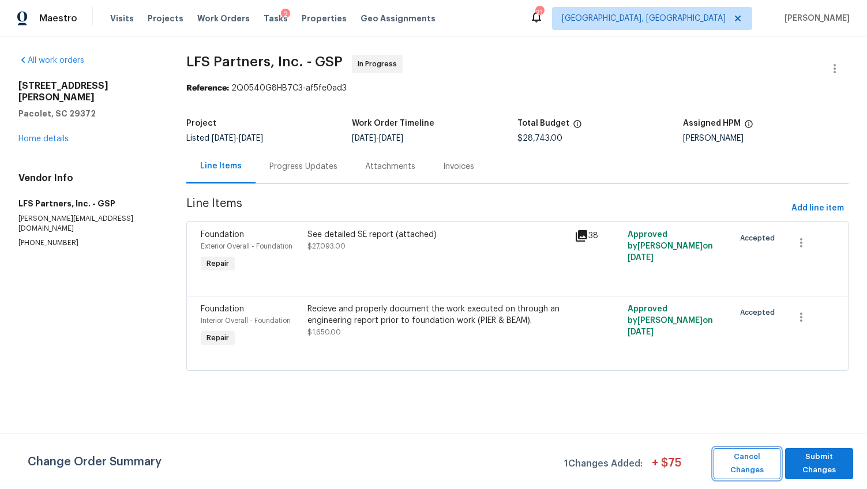
click at [752, 462] on span "Cancel Changes" at bounding box center [746, 464] width 55 height 27
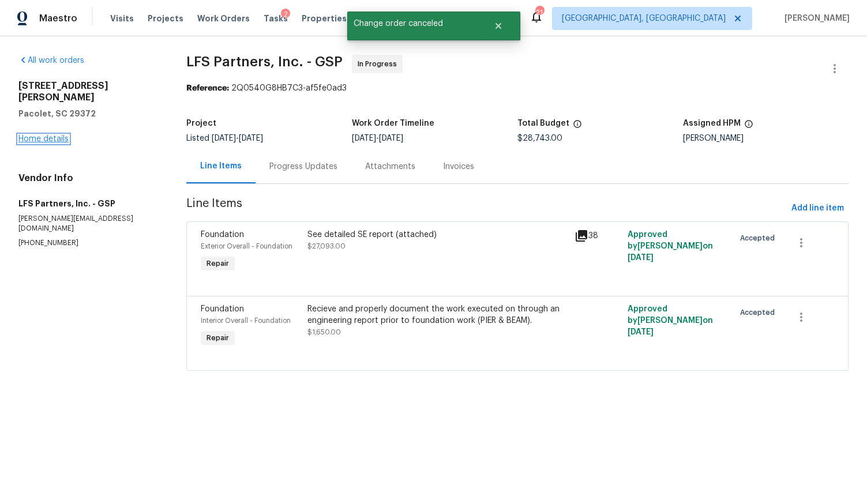
click at [52, 135] on link "Home details" at bounding box center [43, 139] width 50 height 8
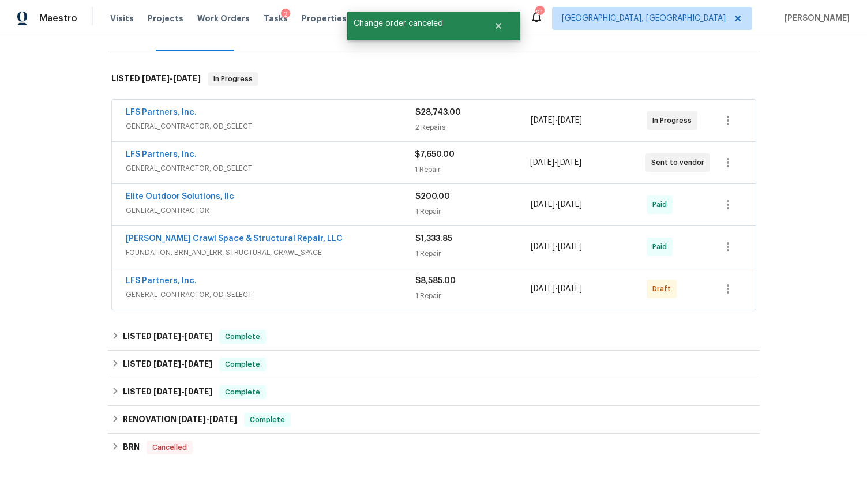
scroll to position [158, 0]
click at [727, 293] on icon "button" at bounding box center [728, 290] width 14 height 14
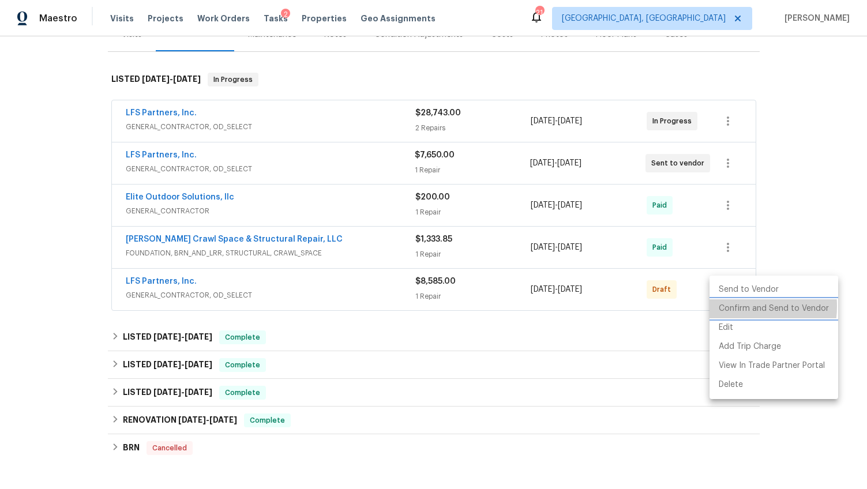
click at [730, 306] on li "Confirm and Send to Vendor" at bounding box center [774, 308] width 129 height 19
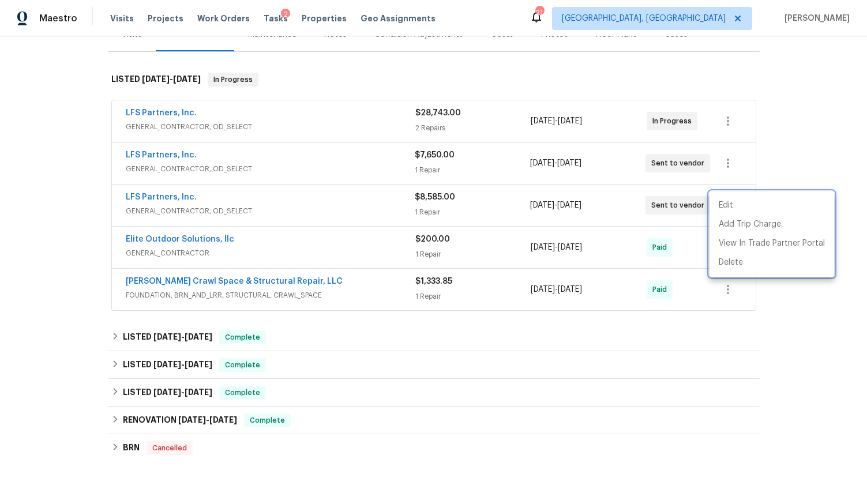
click at [724, 324] on div at bounding box center [433, 244] width 867 height 489
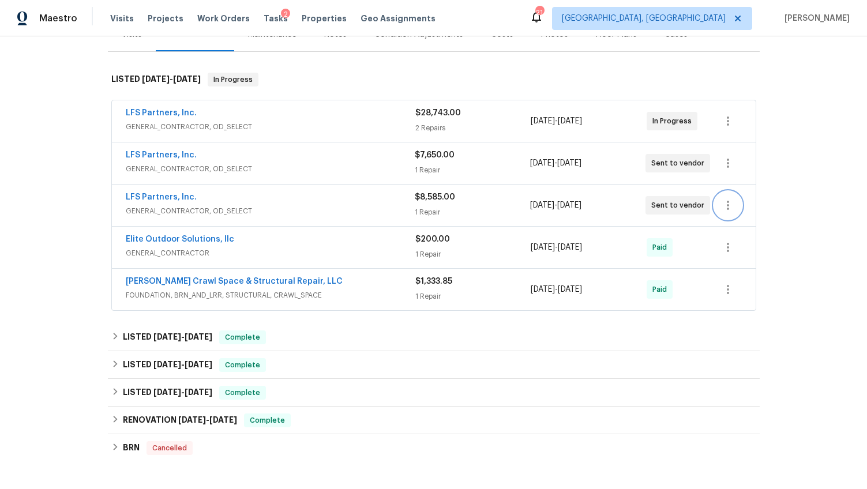
scroll to position [59, 0]
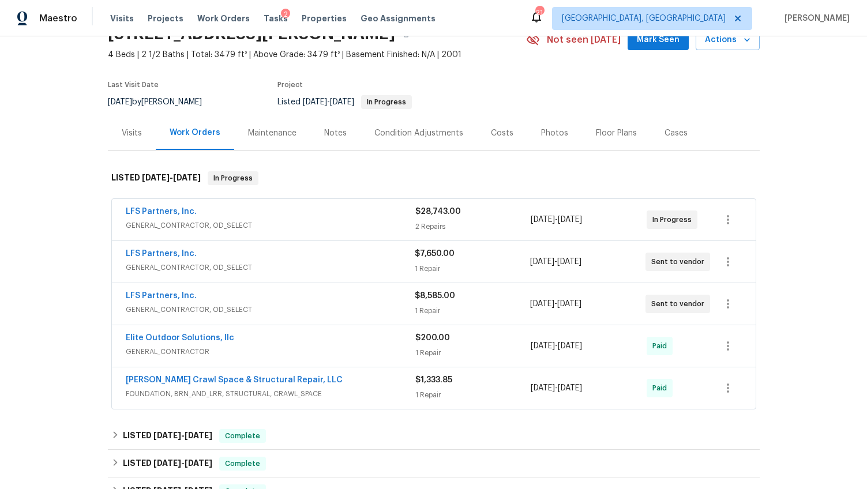
click at [491, 133] on div "Costs" at bounding box center [502, 134] width 23 height 12
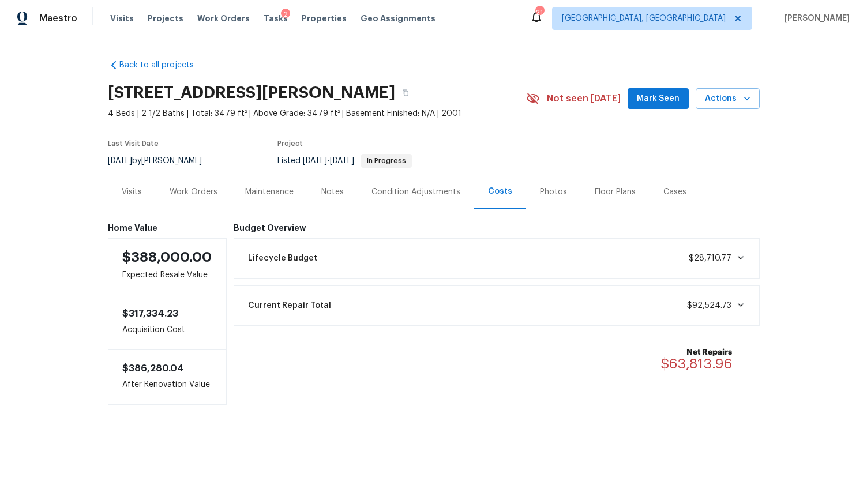
click at [216, 196] on div "Work Orders" at bounding box center [194, 192] width 76 height 34
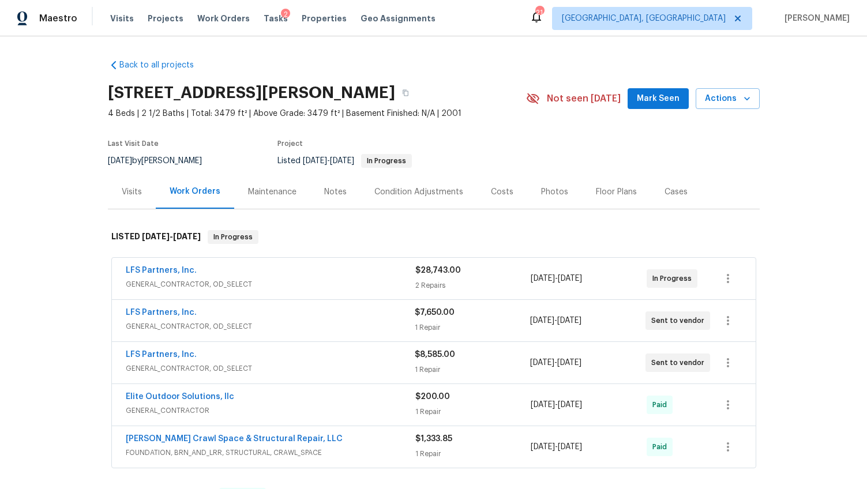
scroll to position [18, 0]
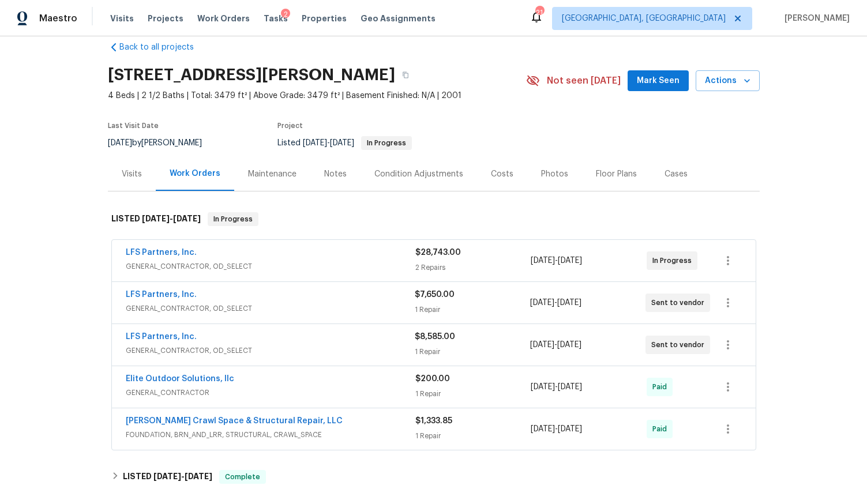
click at [328, 173] on div "Notes" at bounding box center [335, 174] width 23 height 12
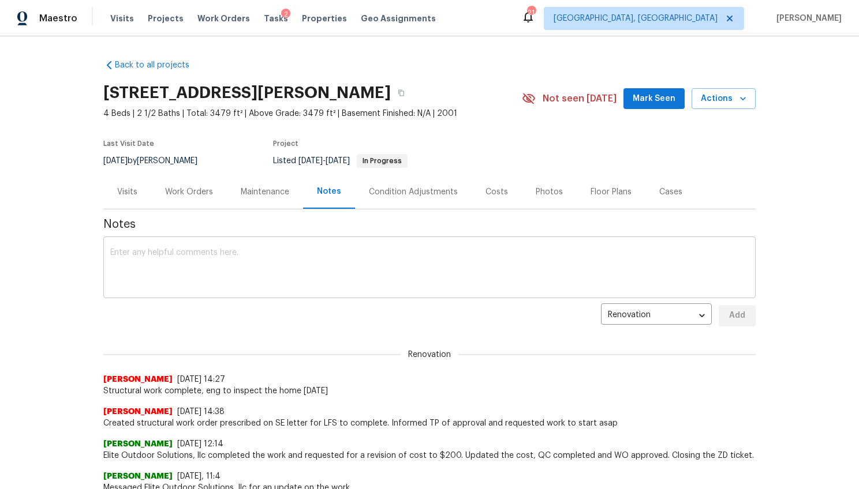
click at [253, 263] on textarea at bounding box center [429, 269] width 638 height 40
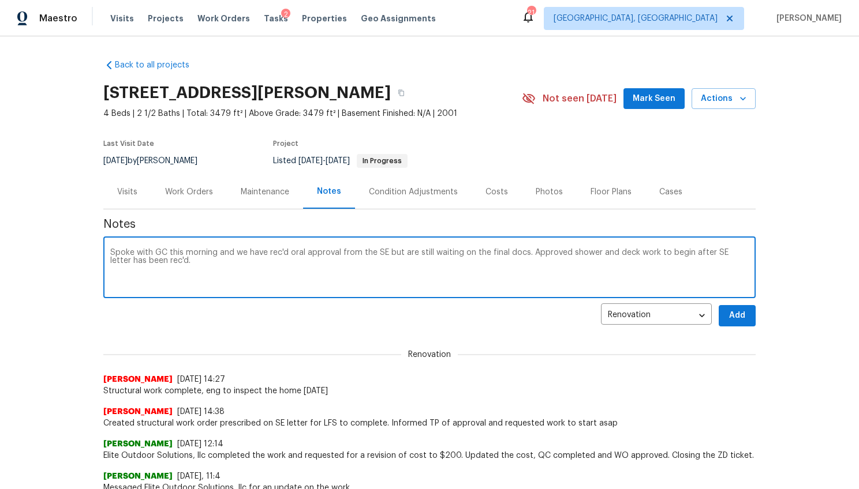
click at [627, 254] on textarea "Spoke with GC this morning and we have rec'd oral approval from the SE but are …" at bounding box center [429, 269] width 638 height 40
type textarea "Spoke with GC this morning and we have rec'd oral approval from the SE but are …"
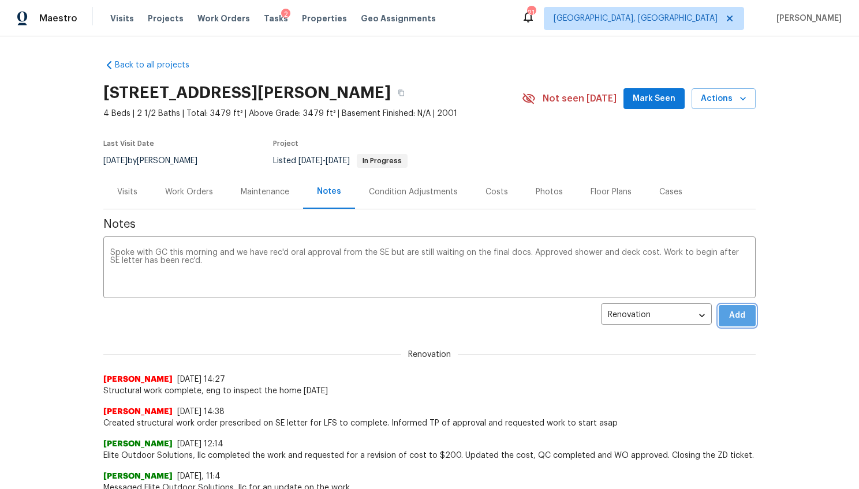
click at [745, 317] on button "Add" at bounding box center [736, 315] width 37 height 21
